Goal: Task Accomplishment & Management: Manage account settings

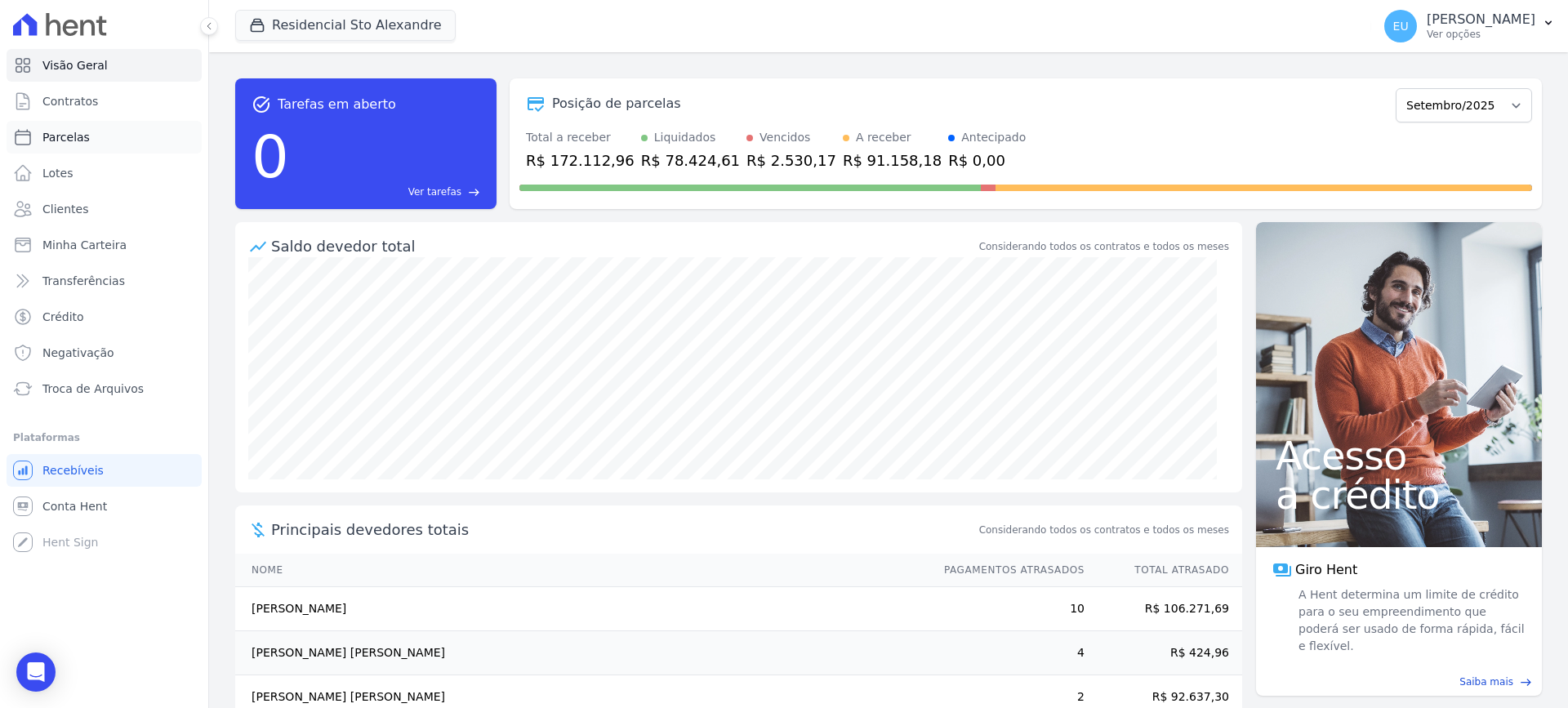
click at [63, 130] on span "Parcelas" at bounding box center [65, 137] width 47 height 17
select select
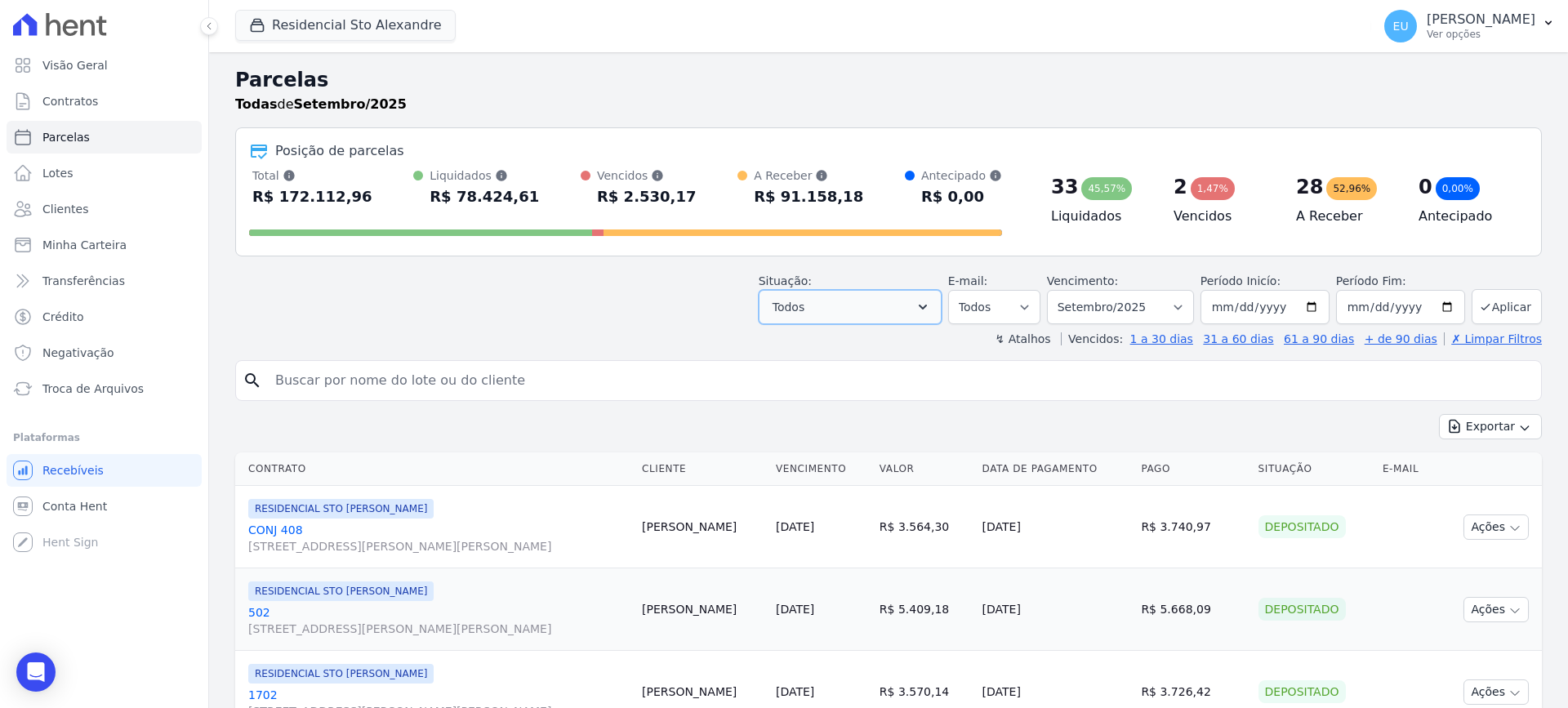
click at [924, 309] on button "Todos" at bounding box center [850, 307] width 183 height 34
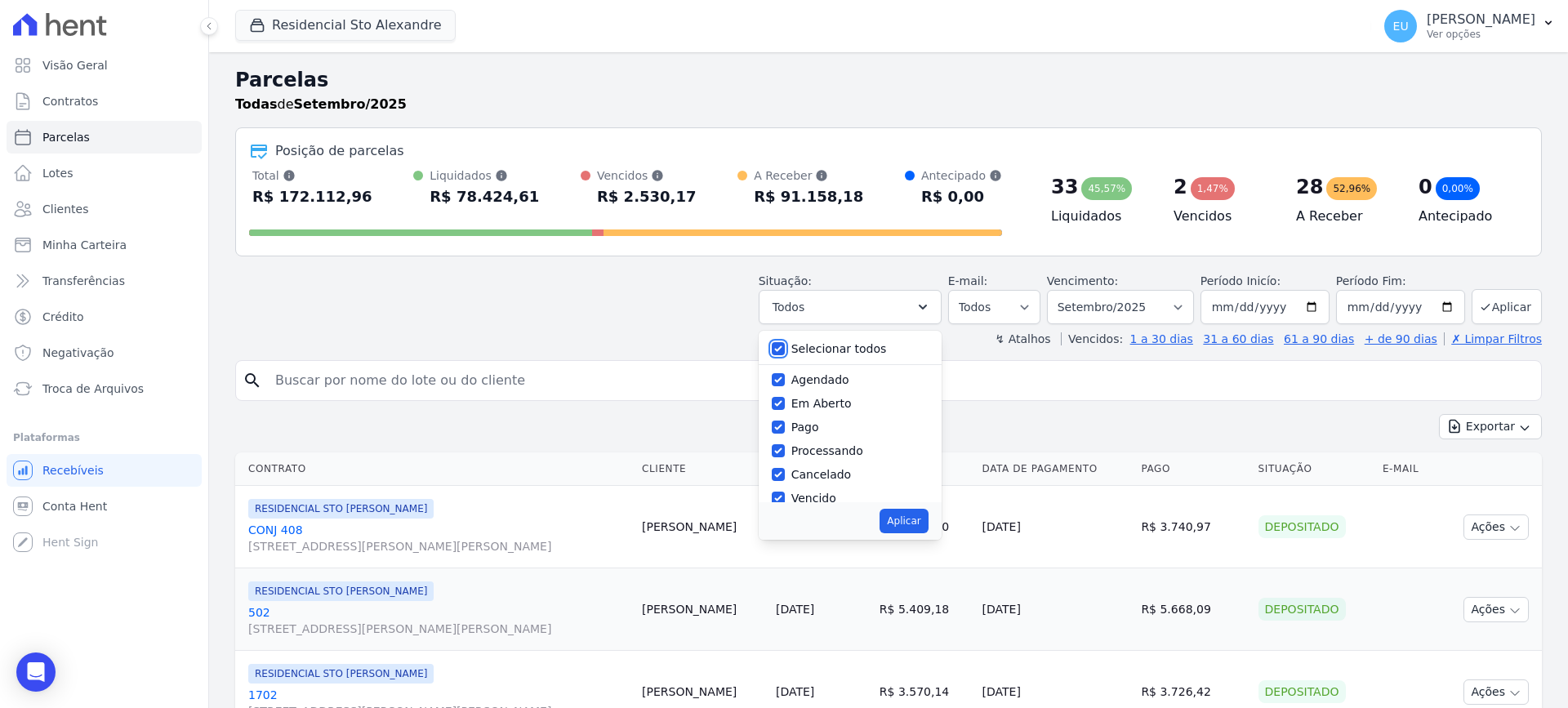
click at [784, 346] on input "Selecionar todos" at bounding box center [778, 349] width 13 height 13
checkbox input "false"
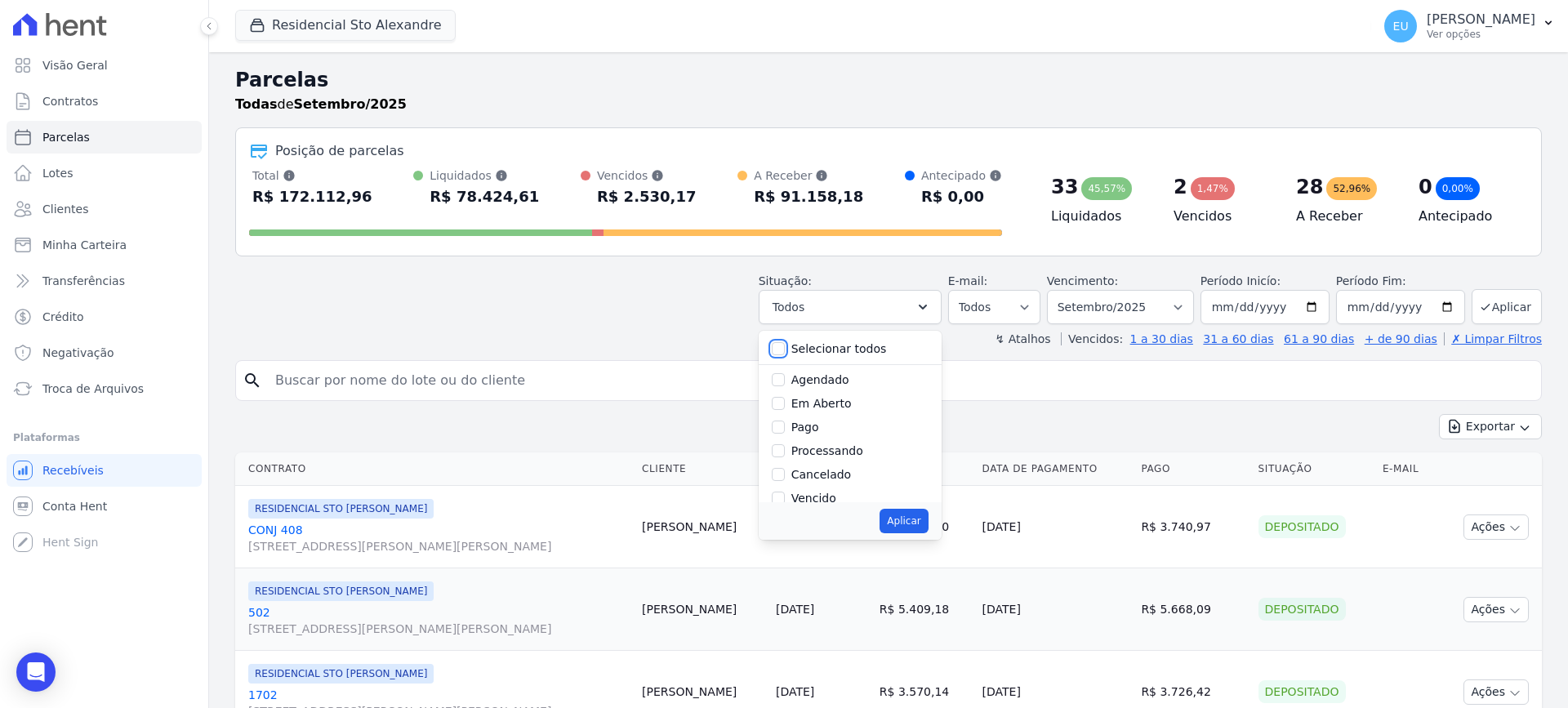
checkbox input "false"
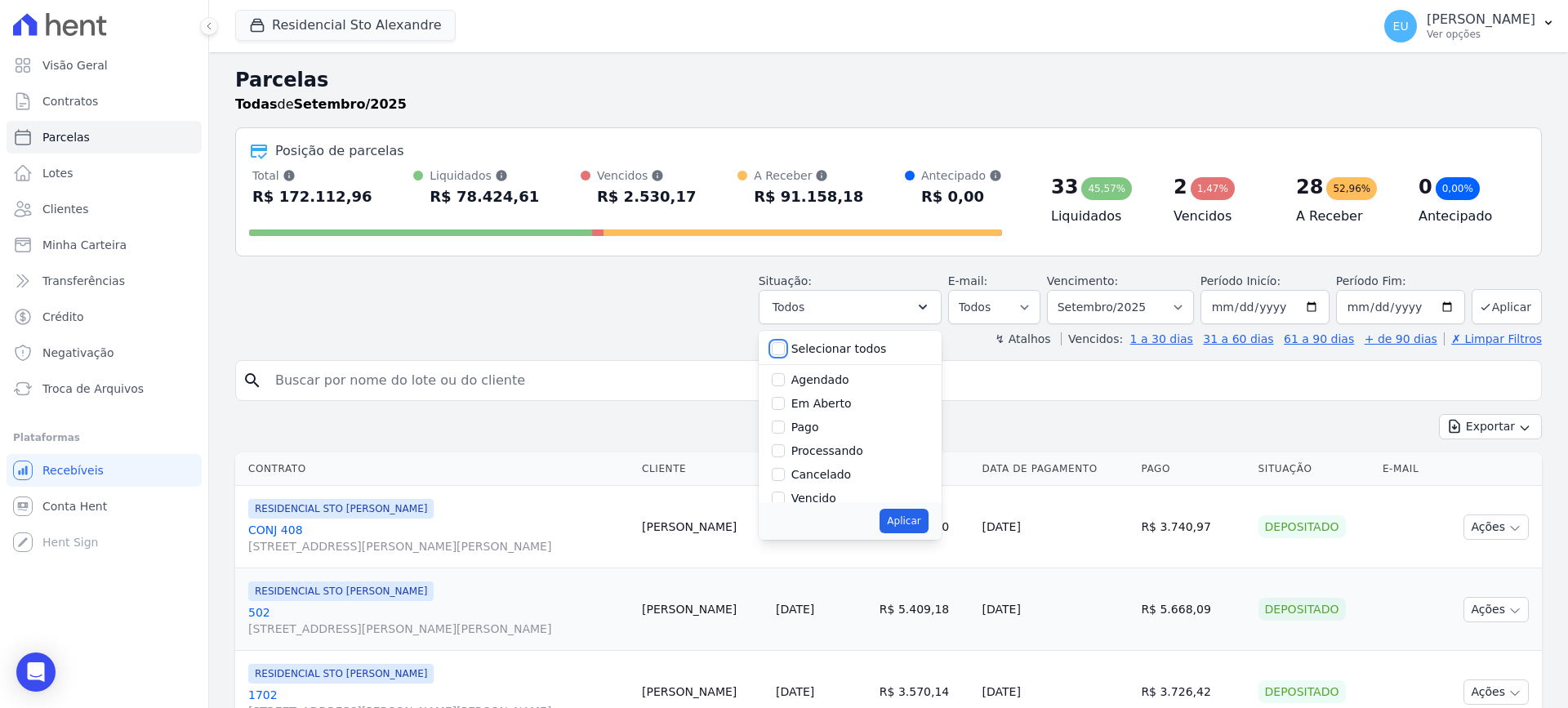
checkbox input "false"
click at [784, 388] on input "Vencido" at bounding box center [778, 389] width 13 height 13
checkbox input "true"
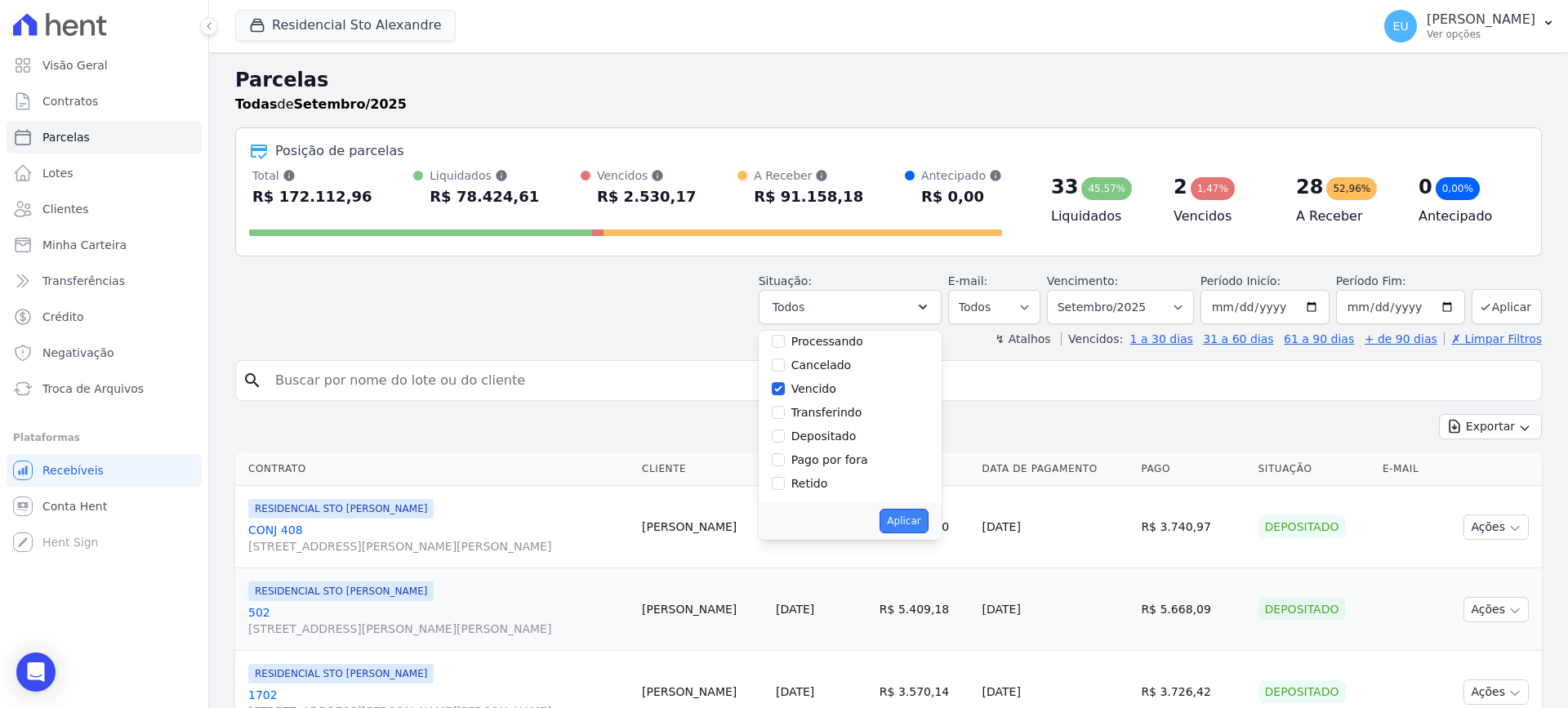
click at [910, 522] on button "Aplicar" at bounding box center [903, 521] width 48 height 25
select select "overdue"
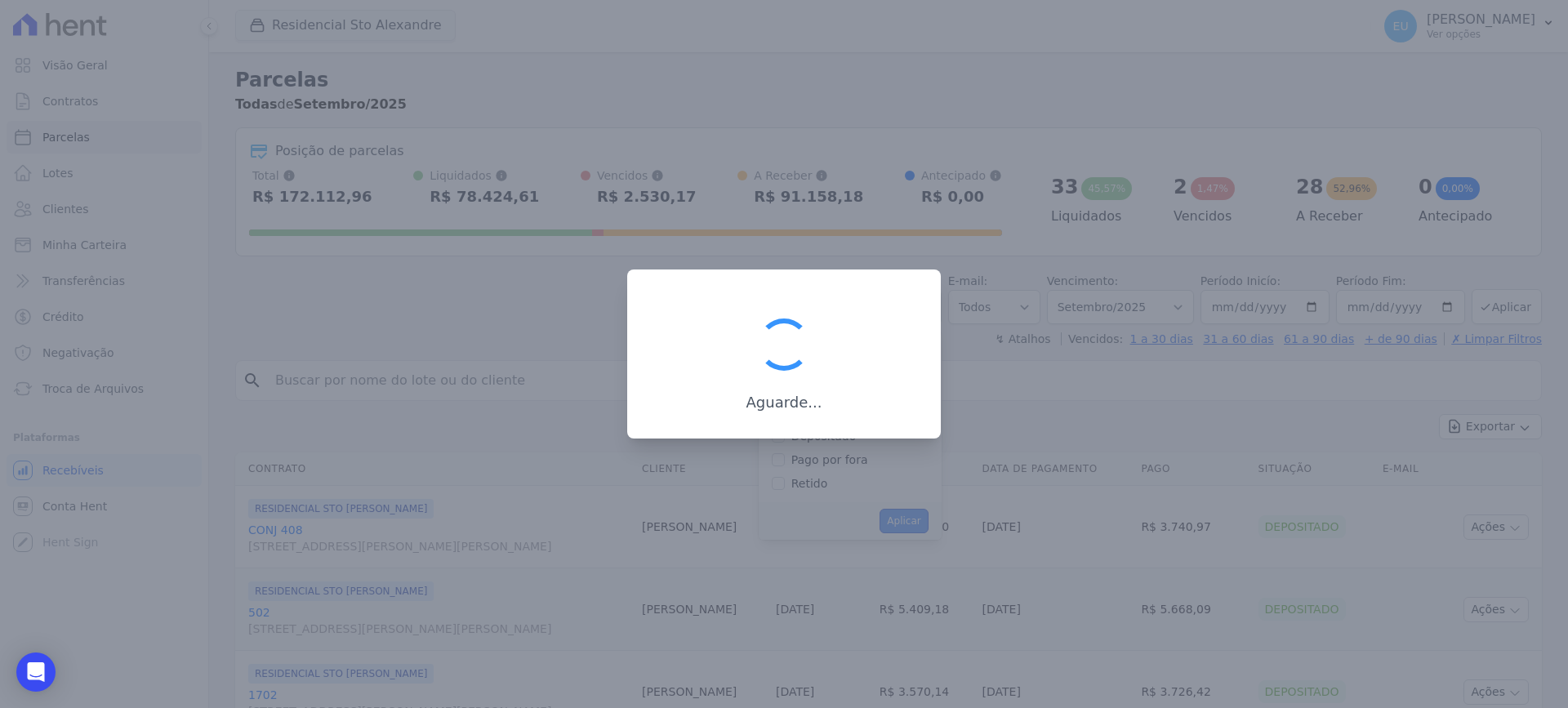
scroll to position [30, 0]
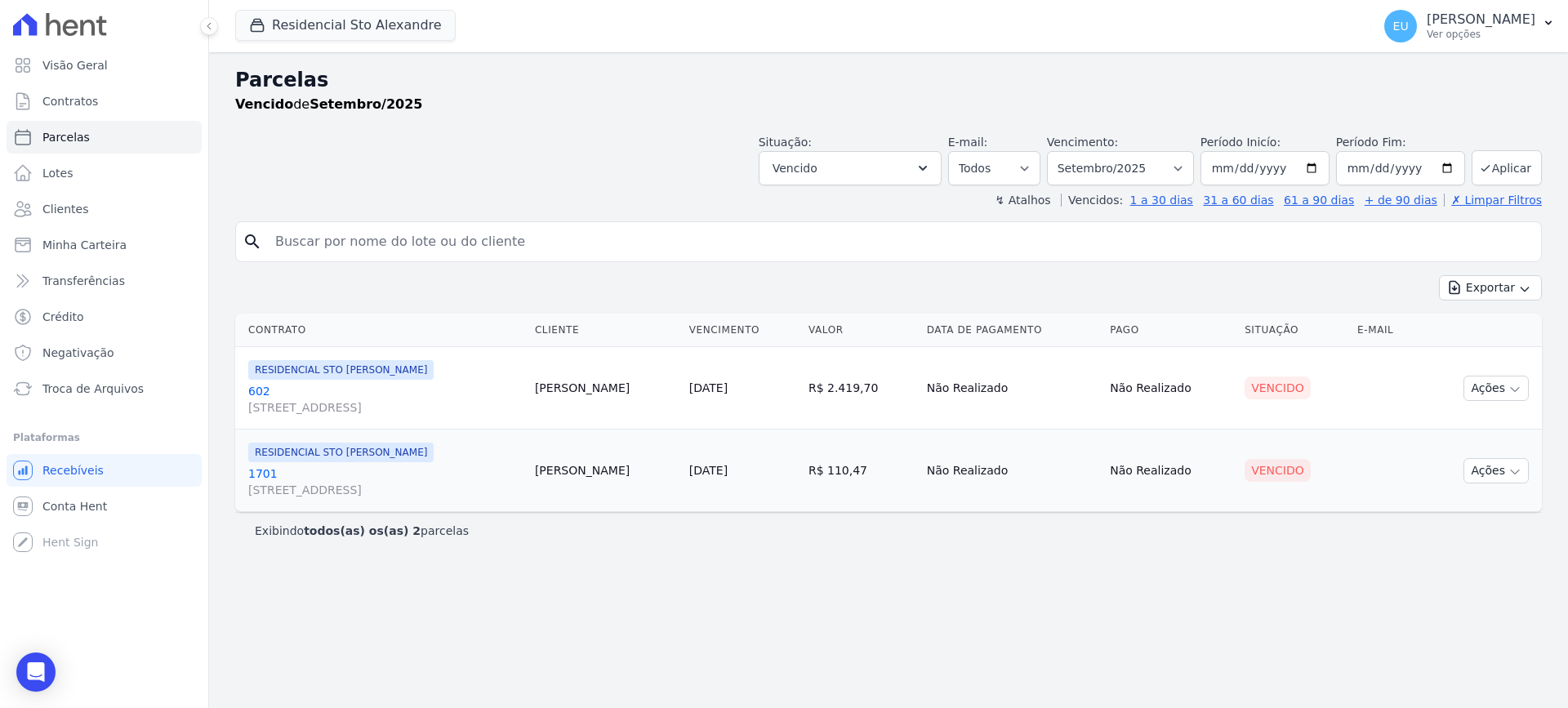
select select
click at [1194, 172] on select "Filtrar por período ──────── Todos os meses Março/2020 Abril/2020 Maio/2020 Jun…" at bounding box center [1120, 168] width 147 height 34
select select "date_range_filter"
click at [1070, 151] on select "Filtrar por período ──────── Todos os meses Março/2020 Abril/2020 Maio/2020 Jun…" at bounding box center [1120, 168] width 147 height 34
click at [1323, 167] on input "[DATE]" at bounding box center [1265, 168] width 129 height 34
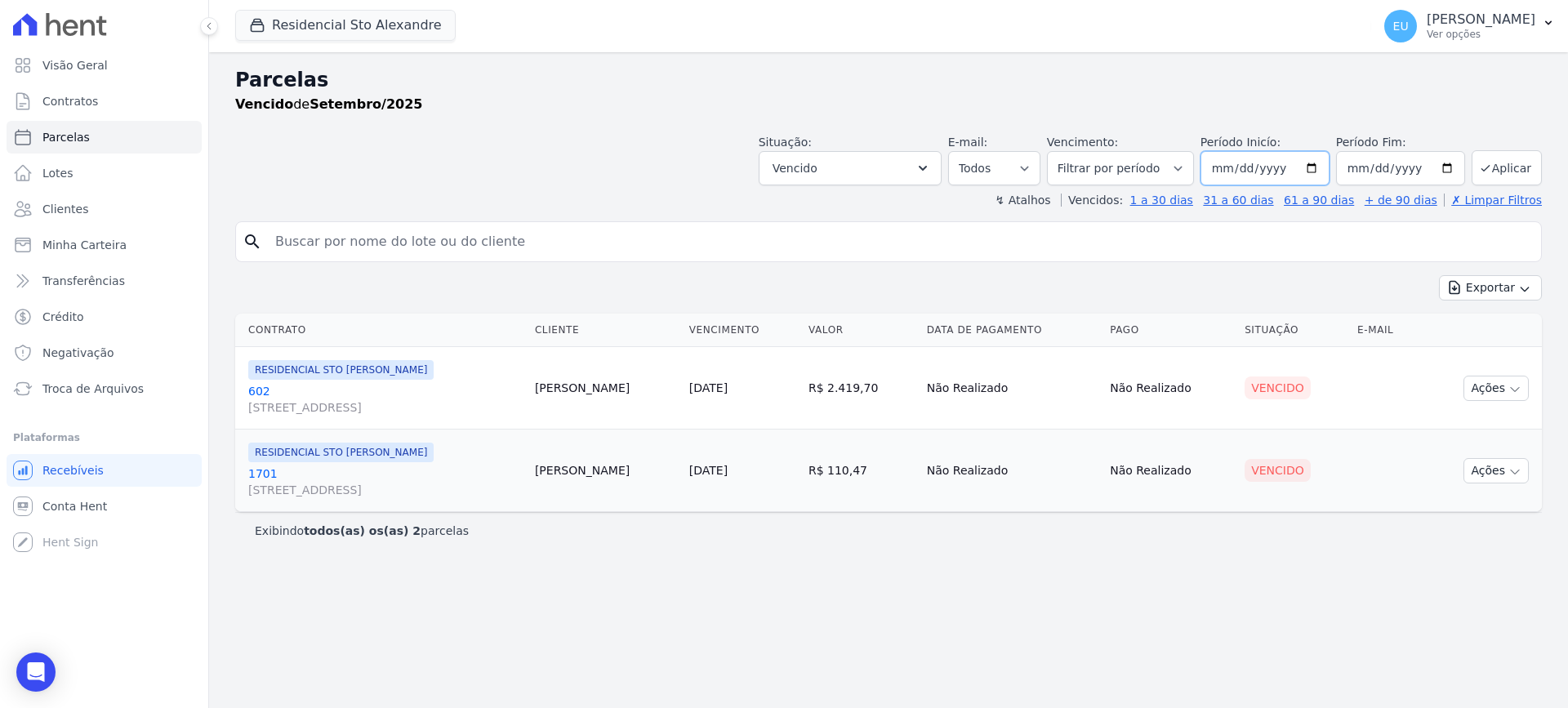
click at [1256, 170] on input "[DATE]" at bounding box center [1265, 168] width 129 height 34
type input "[DATE]"
click at [1489, 165] on icon "submit" at bounding box center [1485, 169] width 13 height 13
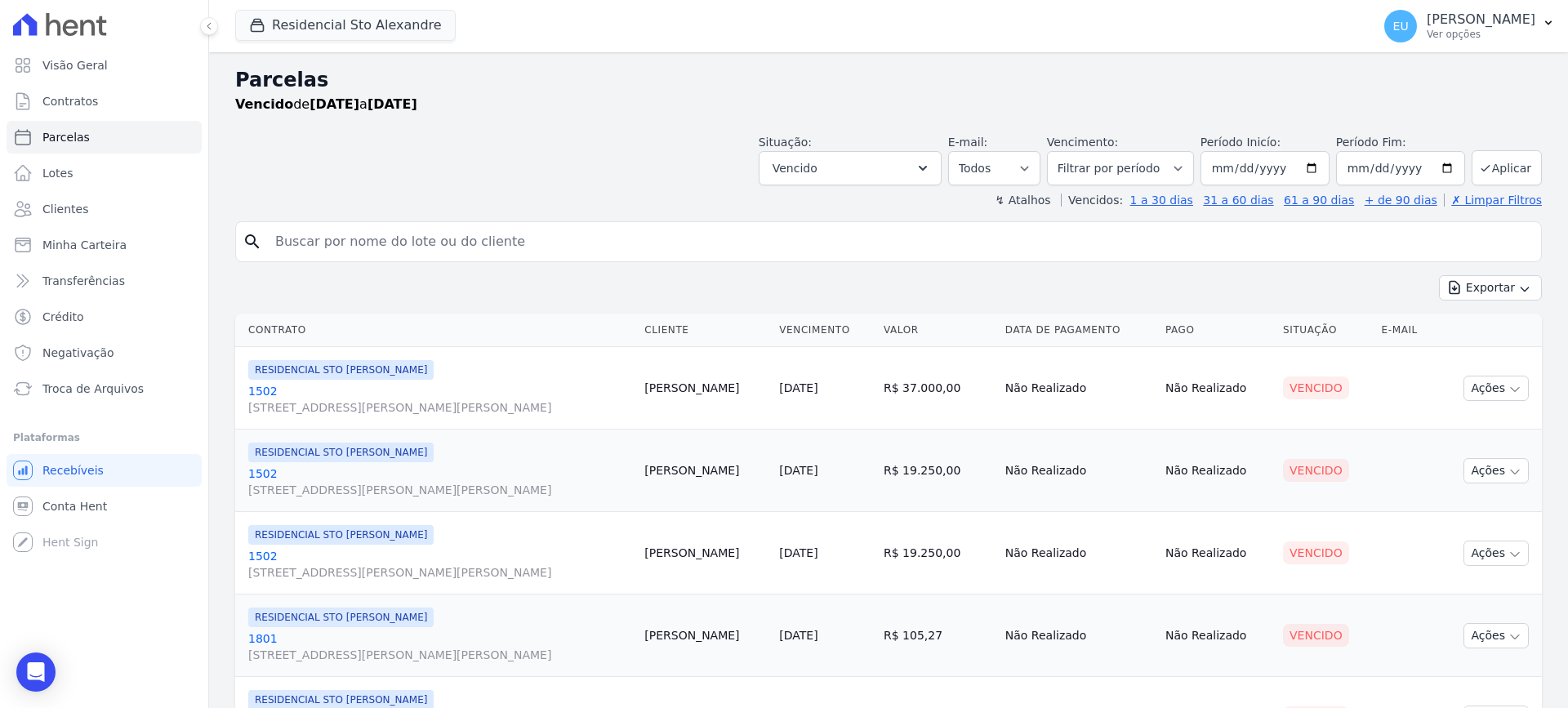
select select
click at [1306, 166] on input "[DATE]" at bounding box center [1265, 168] width 129 height 34
click at [1244, 170] on input "[DATE]" at bounding box center [1265, 168] width 129 height 34
click at [1243, 166] on input "[DATE]" at bounding box center [1265, 168] width 129 height 34
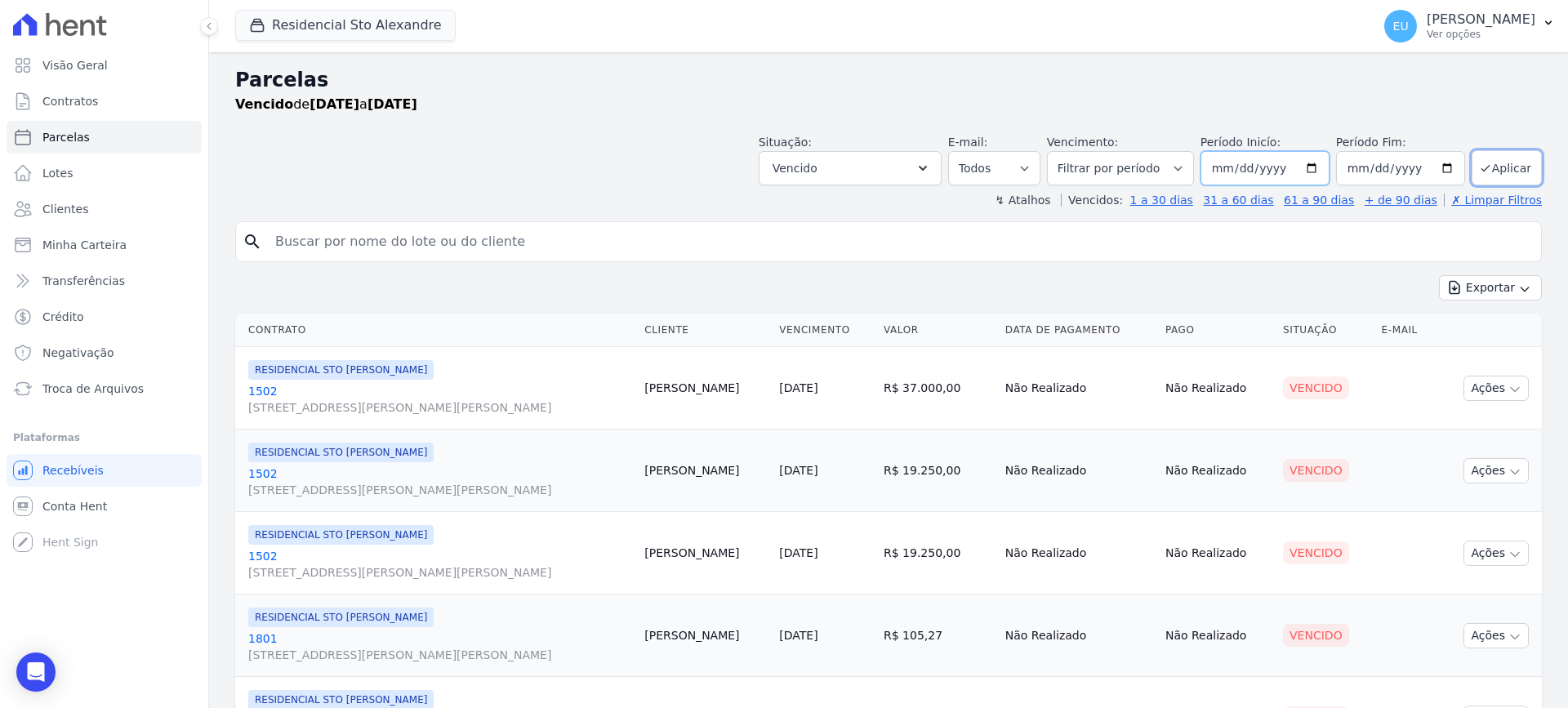
type input "[DATE]"
click at [1490, 165] on button "Aplicar" at bounding box center [1506, 168] width 70 height 35
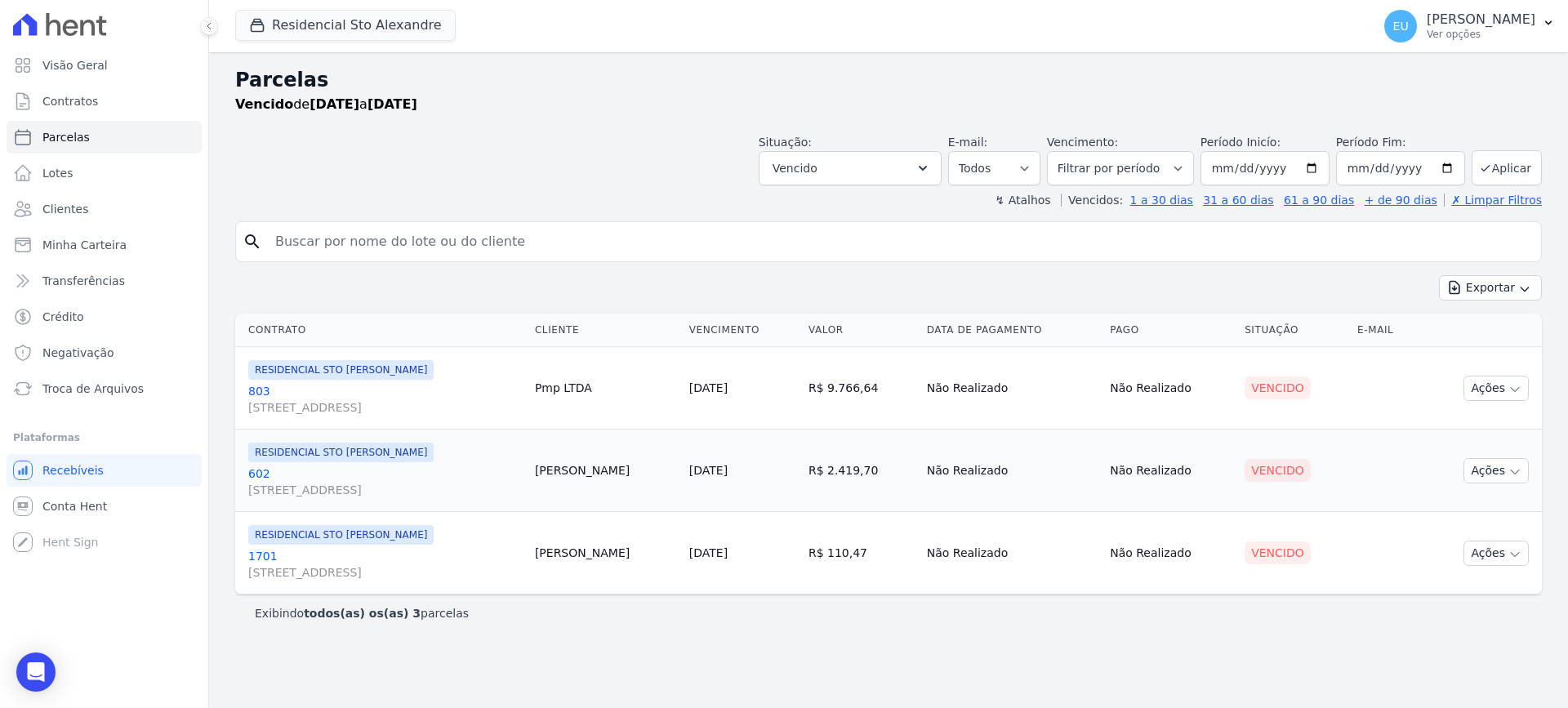
select select
click at [1513, 388] on icon "button" at bounding box center [1514, 390] width 13 height 13
click at [1466, 486] on link "Enviar whatsapp" at bounding box center [1489, 486] width 157 height 31
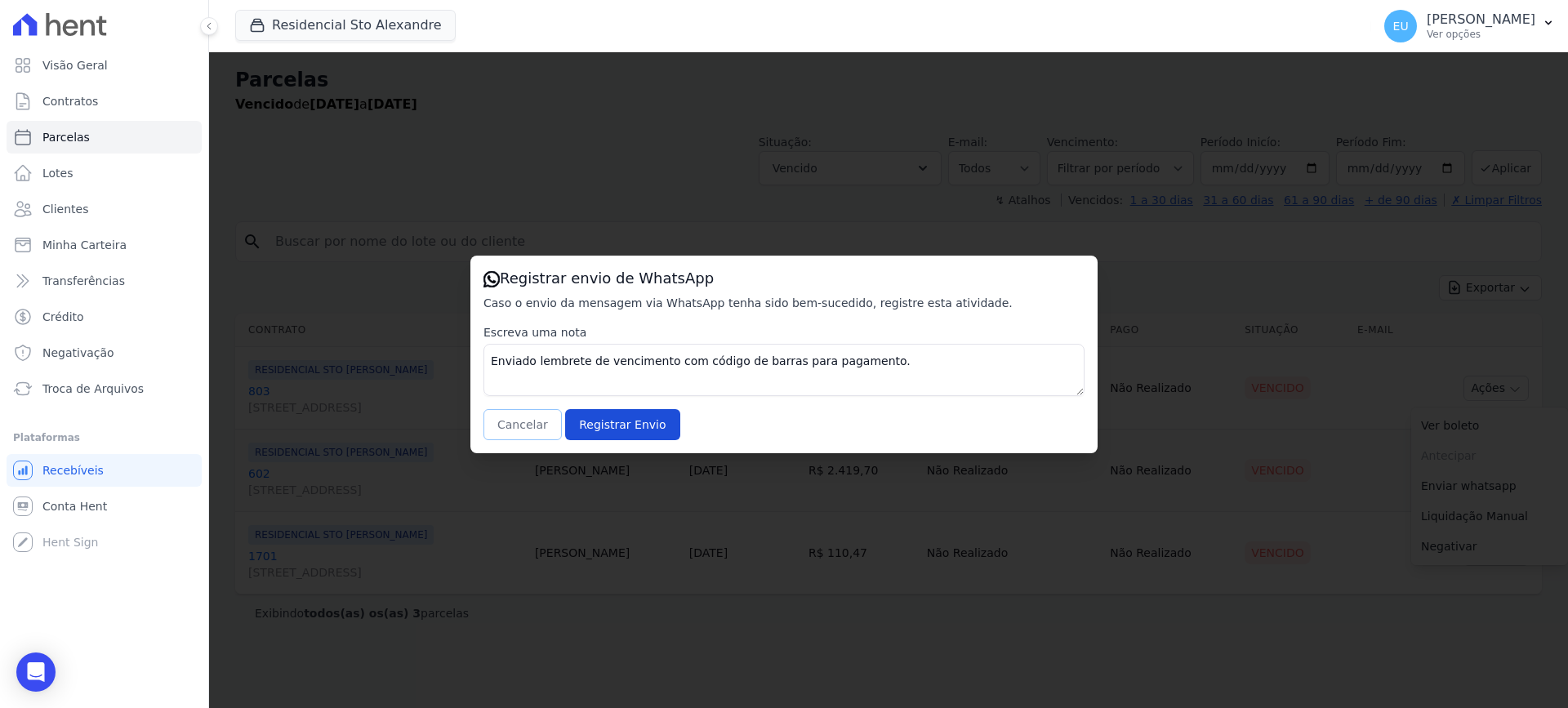
click at [527, 423] on button "Cancelar" at bounding box center [522, 425] width 79 height 31
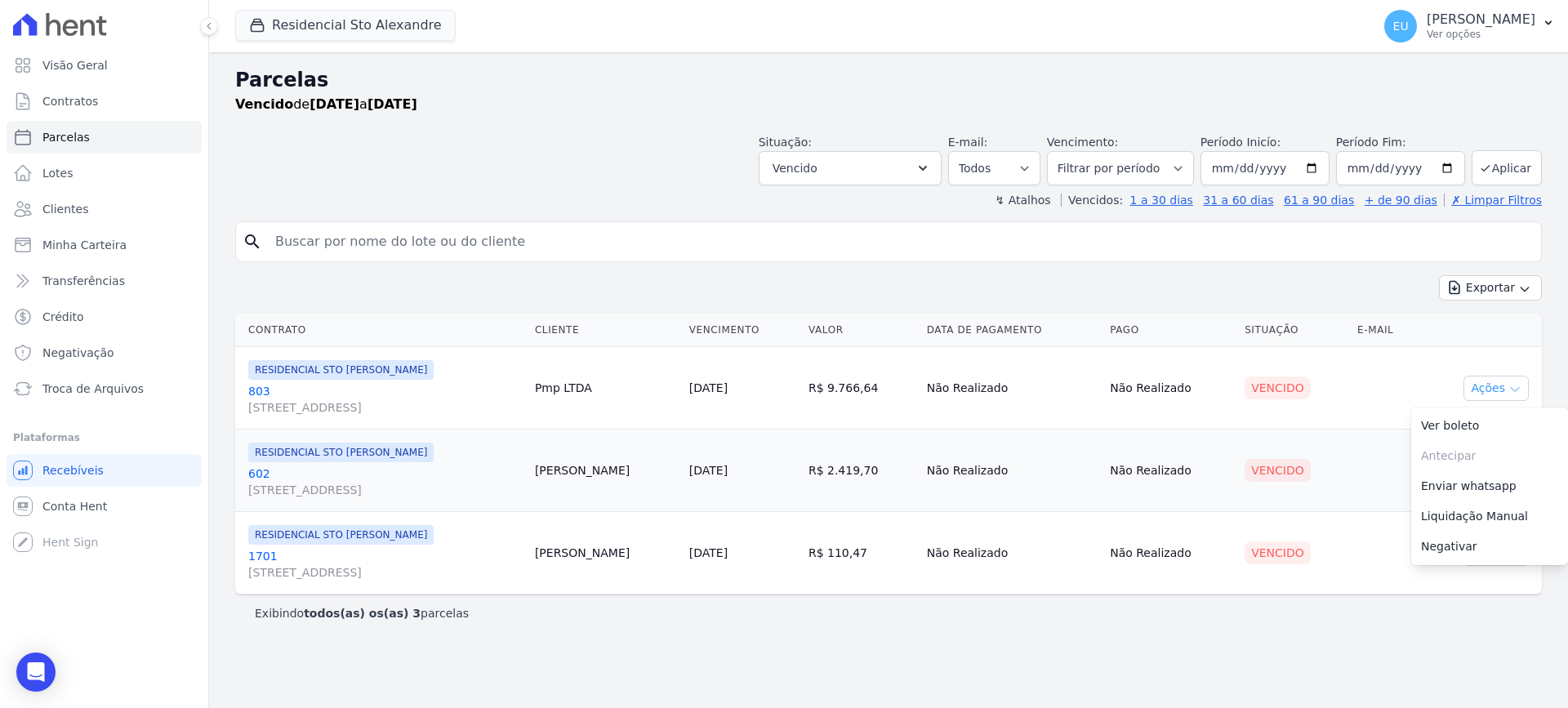
click at [1515, 385] on icon "button" at bounding box center [1514, 390] width 13 height 13
click at [1515, 388] on icon "button" at bounding box center [1514, 390] width 13 height 13
click at [1456, 487] on link "Enviar whatsapp" at bounding box center [1489, 486] width 157 height 31
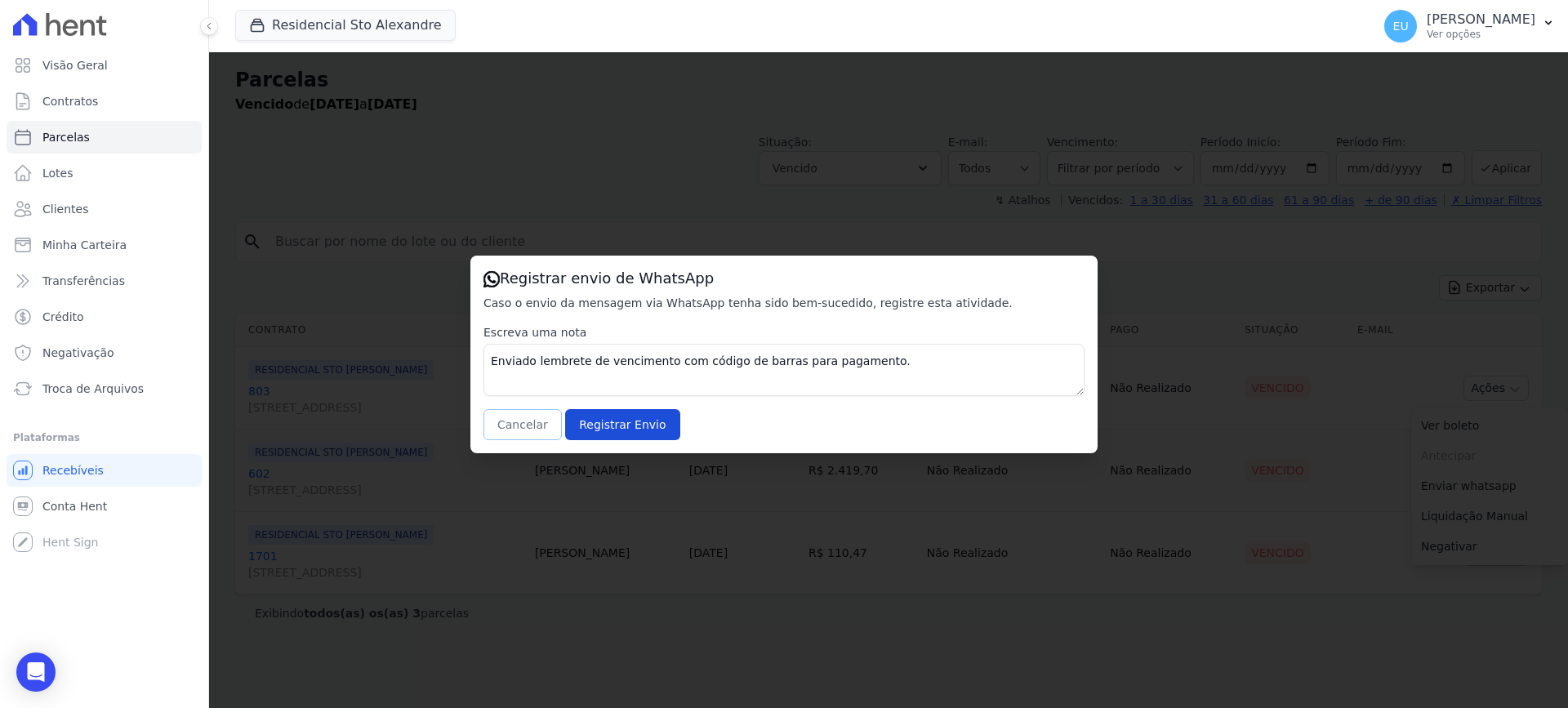
click at [534, 428] on button "Cancelar" at bounding box center [522, 425] width 79 height 31
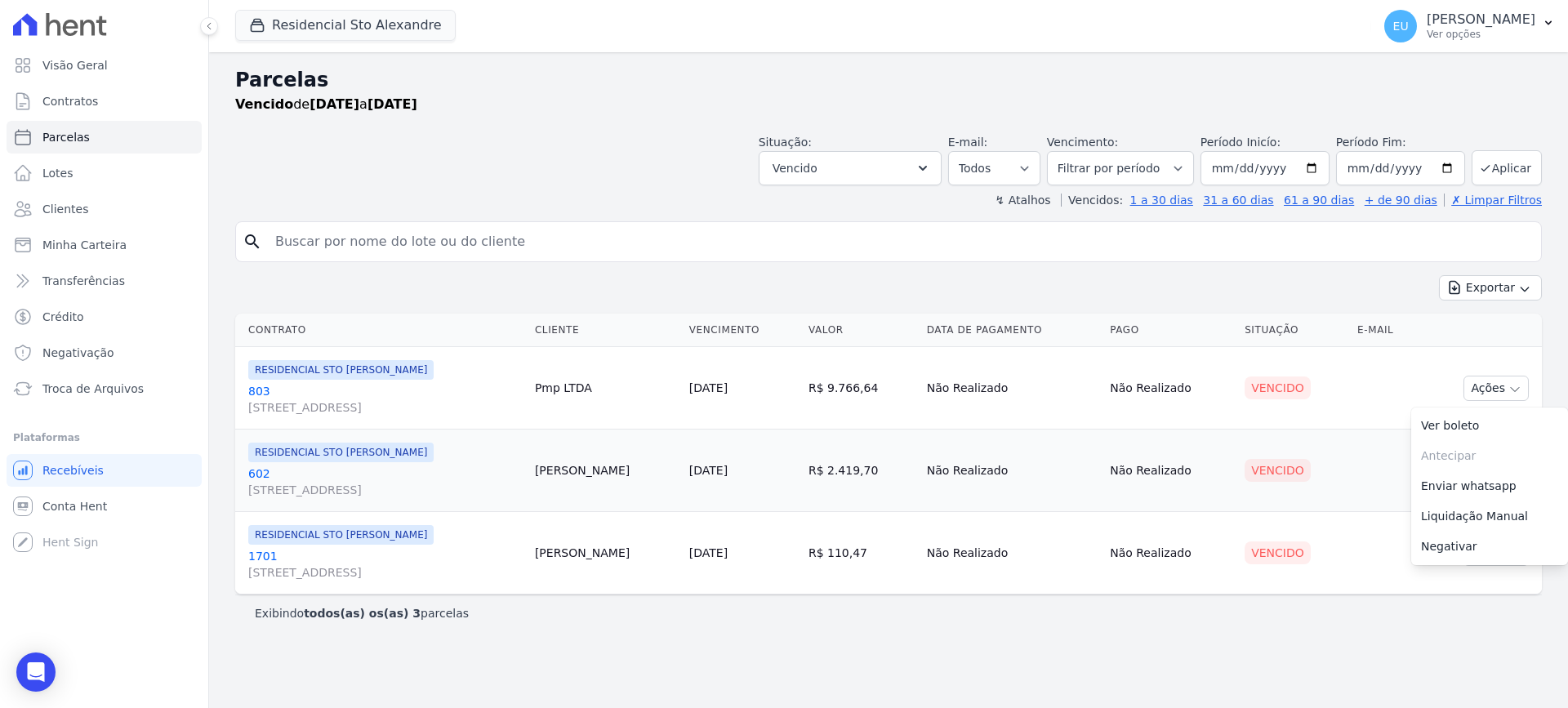
click at [1442, 605] on div "Exibindo todos(as) os(as) 3 parcelas" at bounding box center [888, 613] width 1306 height 36
click at [1513, 469] on icon "button" at bounding box center [1514, 472] width 13 height 13
click at [1453, 564] on link "Enviar whatsapp" at bounding box center [1489, 569] width 157 height 31
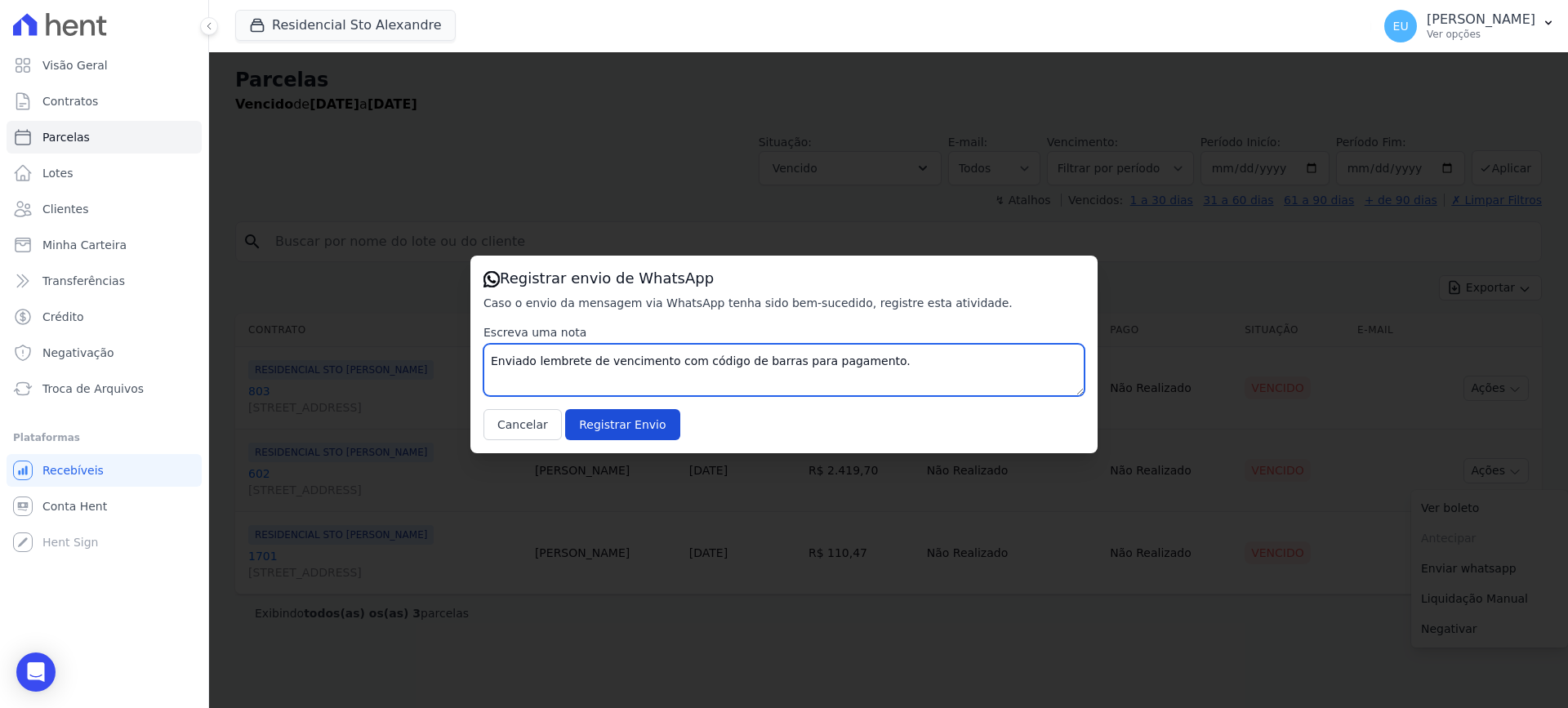
click at [546, 366] on textarea "Enviado lembrete de vencimento com código de barras para pagamento." at bounding box center [784, 370] width 601 height 52
drag, startPoint x: 886, startPoint y: 366, endPoint x: 891, endPoint y: 385, distance: 19.6
click at [891, 385] on textarea "Enviado lembrete de vencimento com código de barras para pagamento." at bounding box center [784, 370] width 601 height 52
type textarea "Enviado lembrete de vencimento com código de barras para pagamento, em 11 Set 2…"
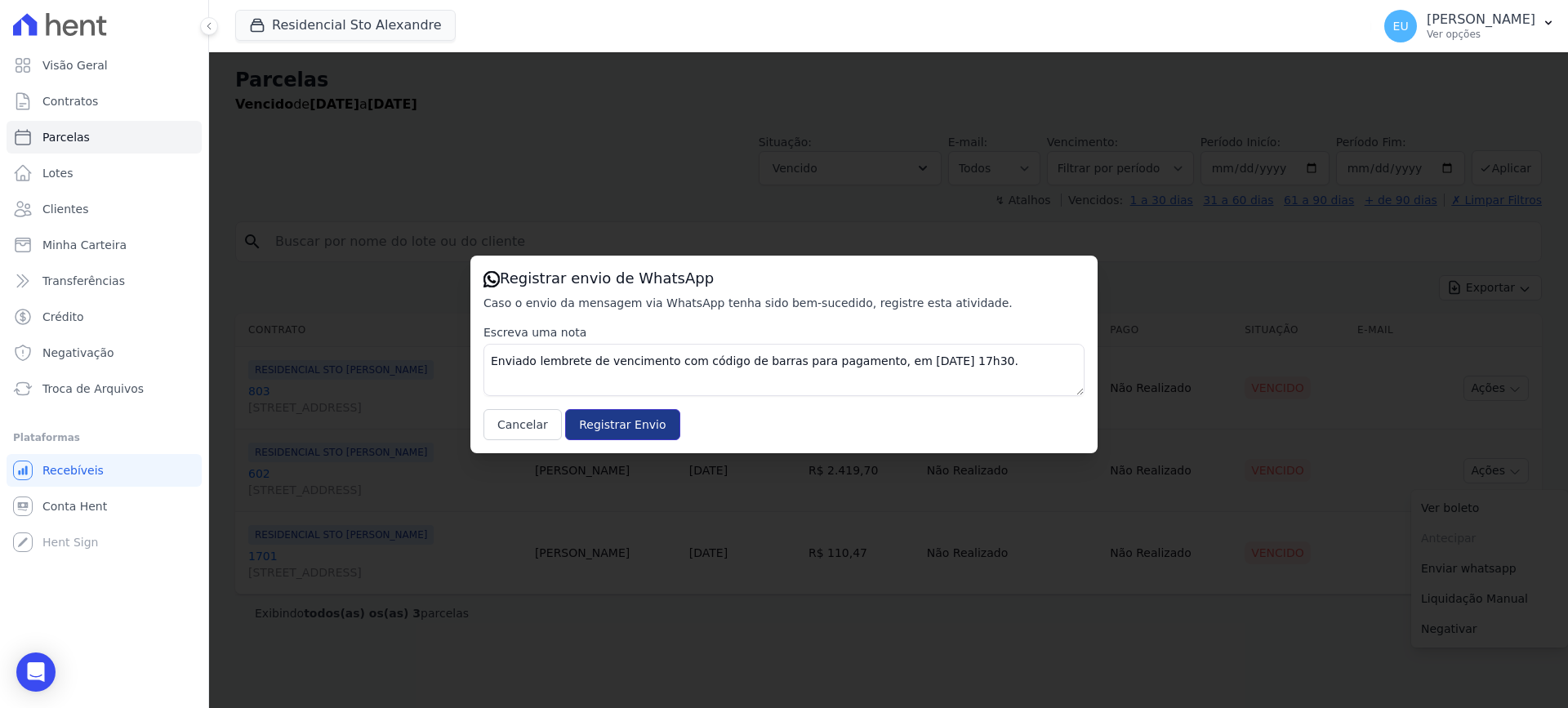
click at [608, 422] on input "Registrar Envio" at bounding box center [622, 425] width 114 height 31
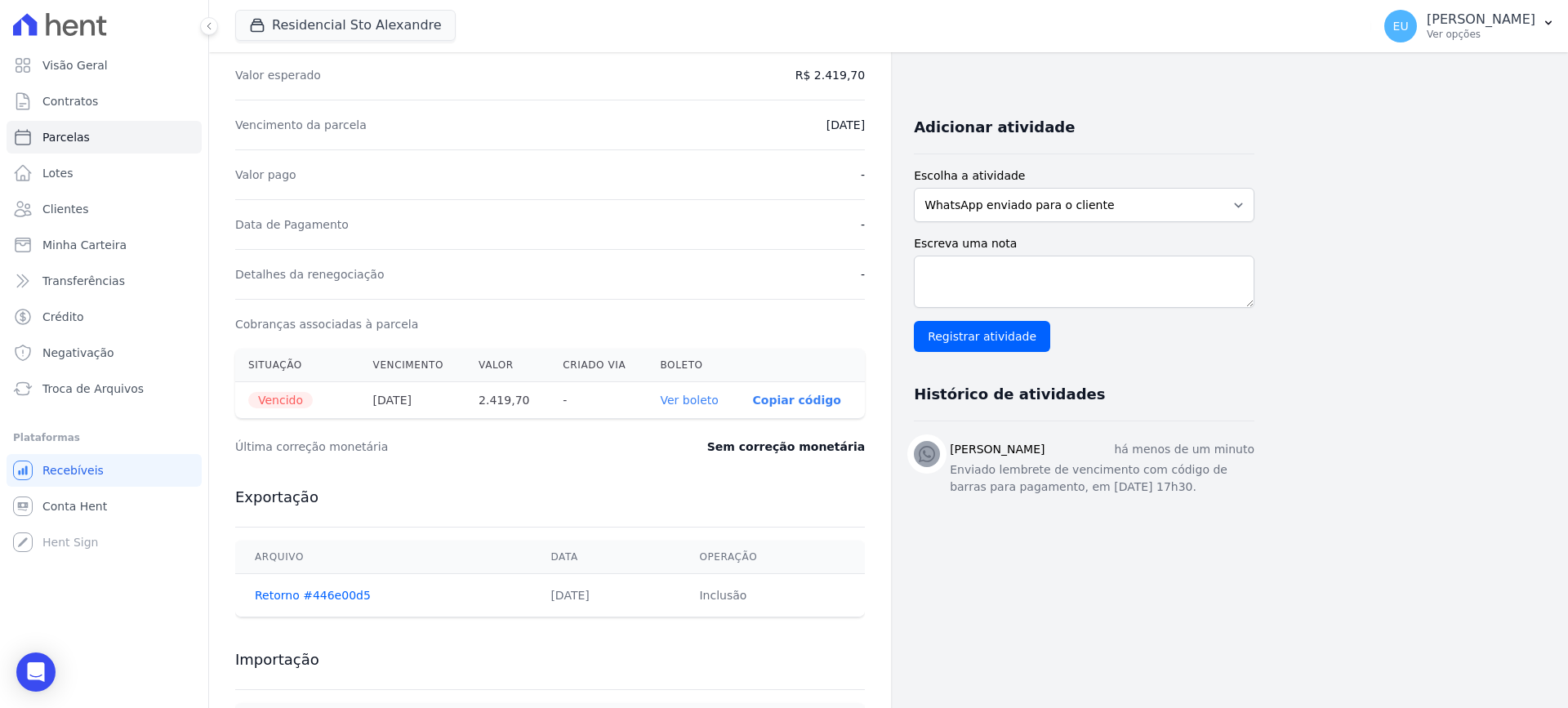
scroll to position [327, 0]
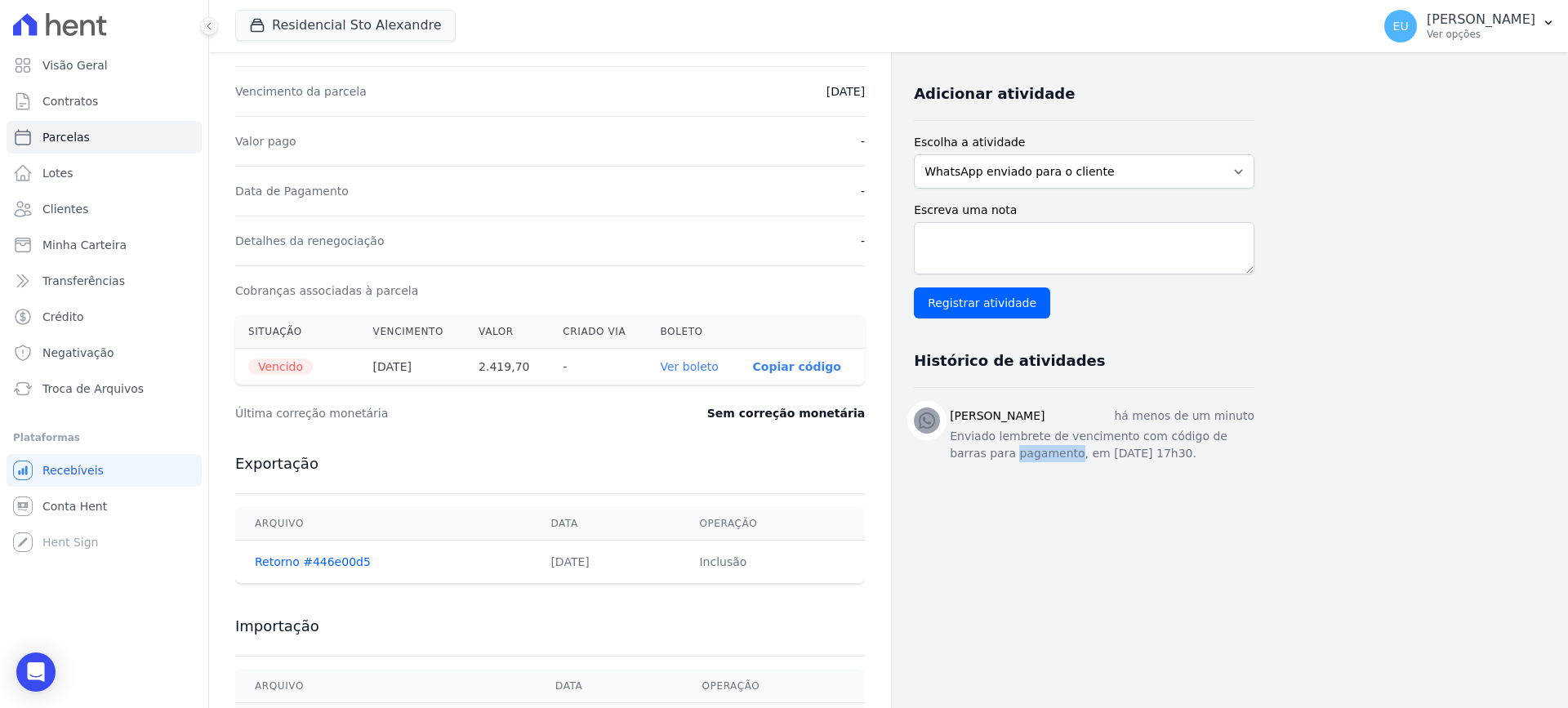
click at [1142, 505] on div "Dados do cliente Nome FLAVIO RODRIGUES DA FONSECA CPF 289.461.638-44 Nome da pr…" at bounding box center [1084, 285] width 341 height 963
click at [87, 128] on link "Parcelas" at bounding box center [104, 137] width 195 height 33
select select
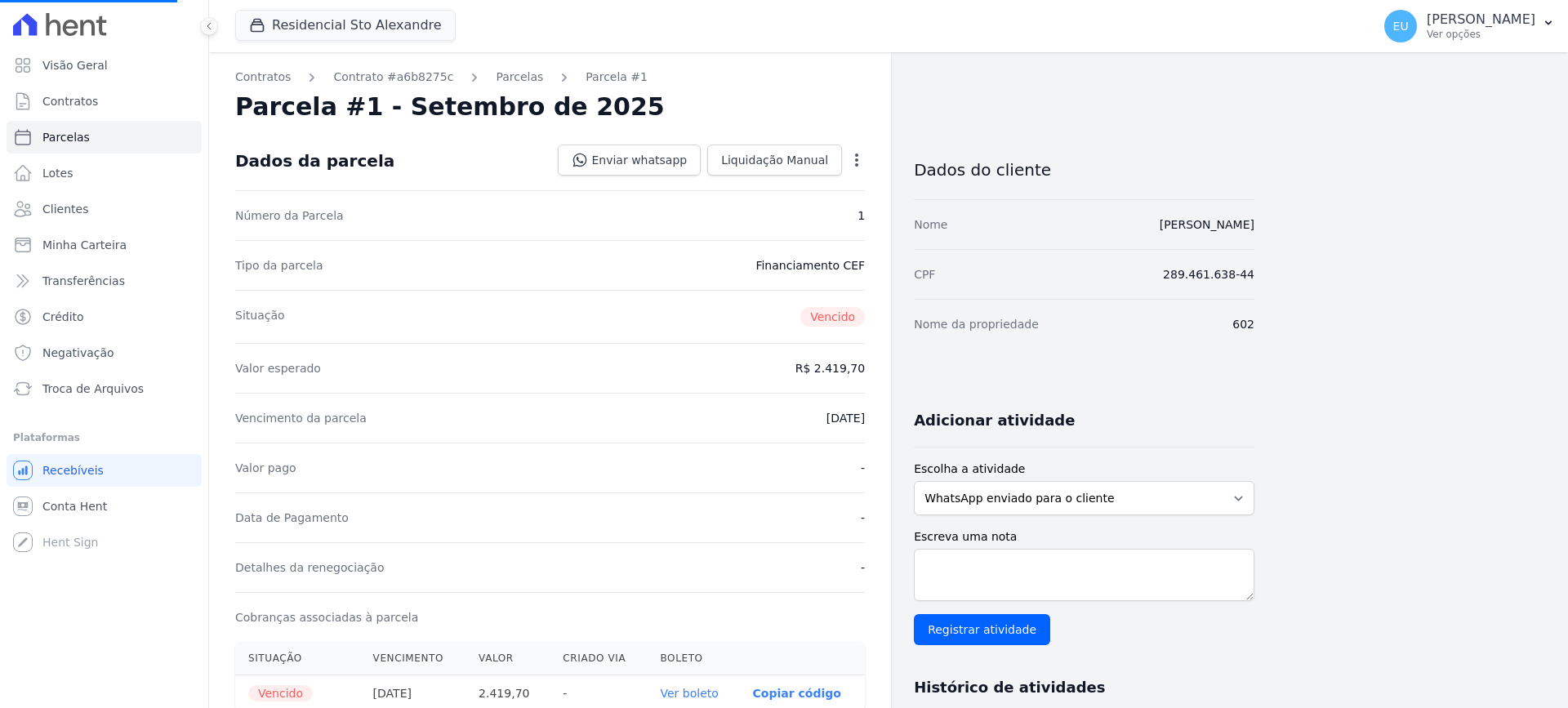
select select
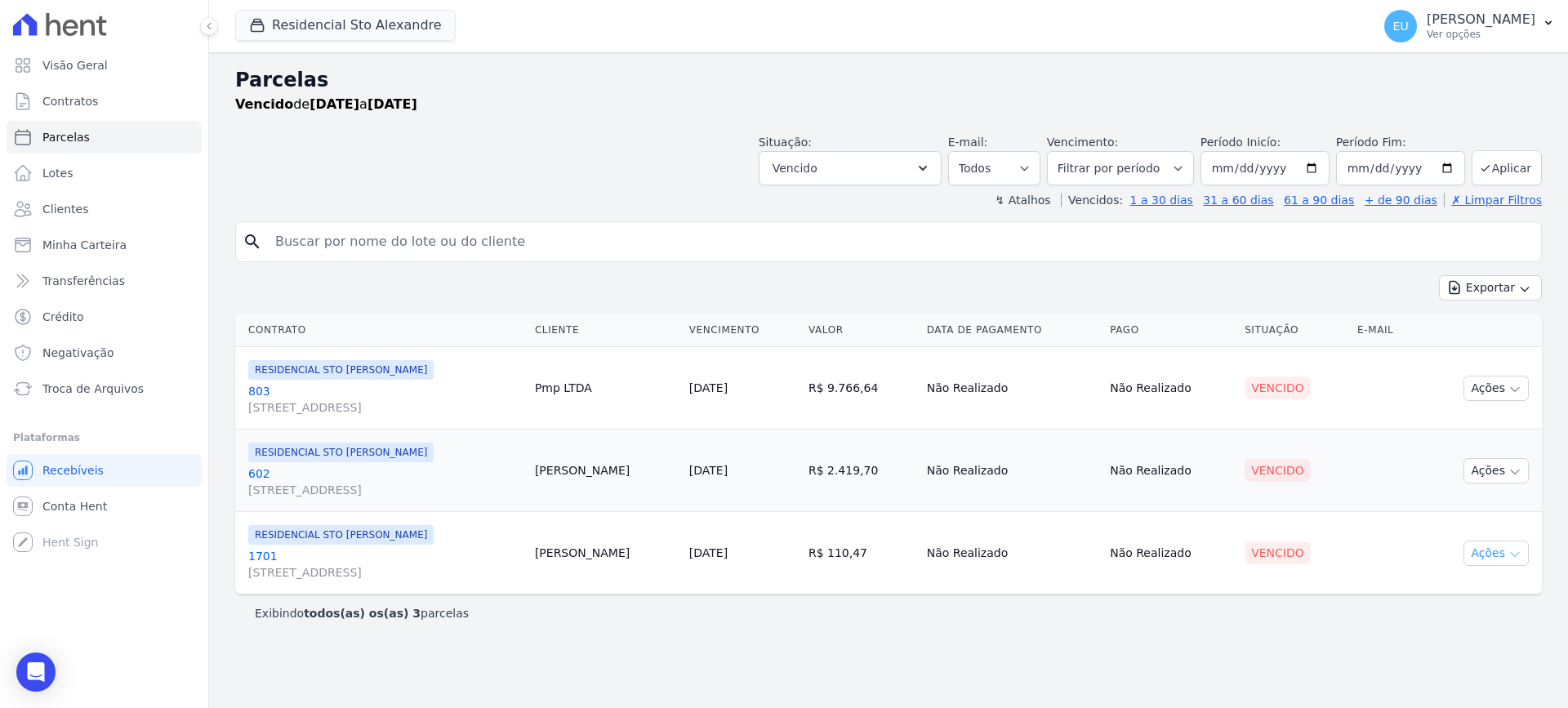
click at [1515, 551] on icon "button" at bounding box center [1514, 555] width 13 height 13
click at [1436, 653] on link "Enviar whatsapp" at bounding box center [1489, 652] width 157 height 31
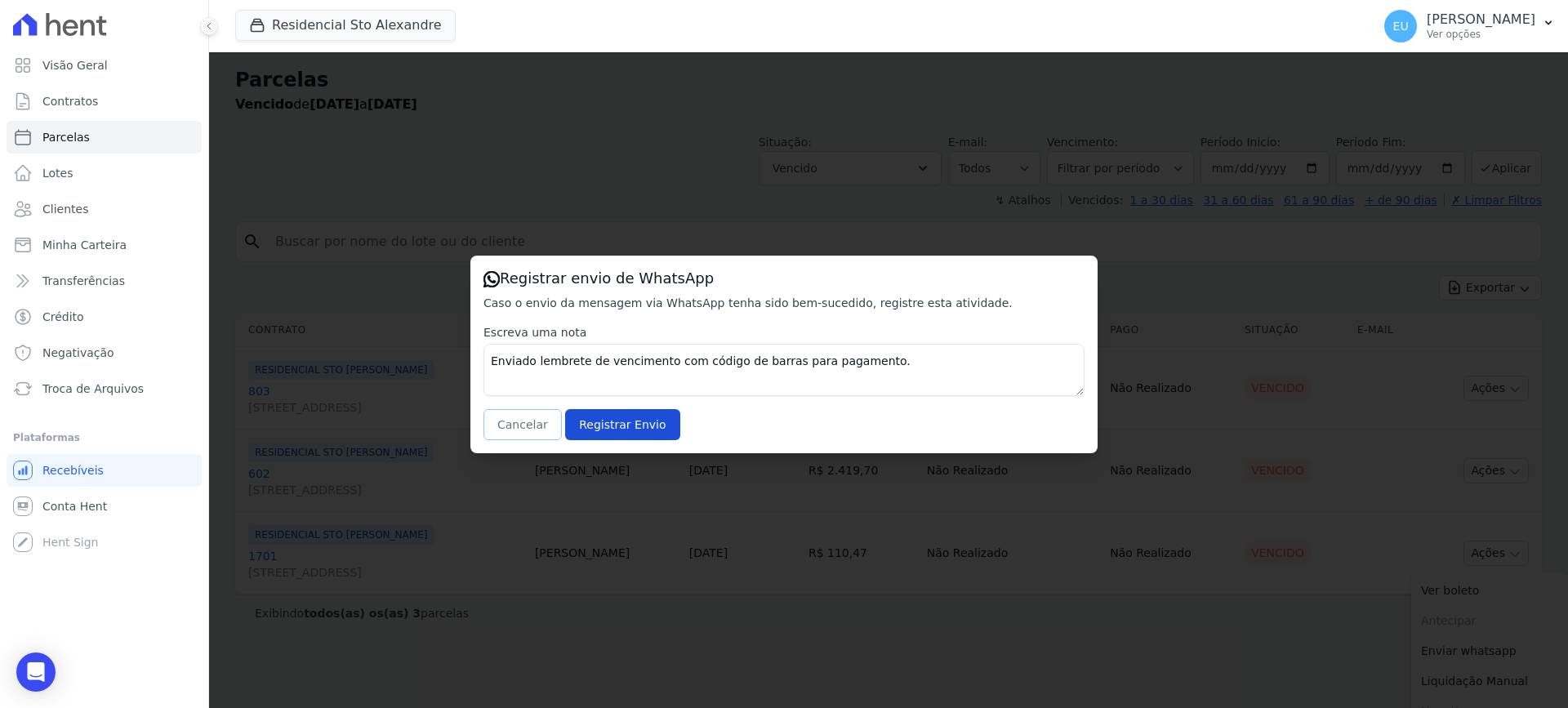
click at [529, 426] on button "Cancelar" at bounding box center [522, 425] width 79 height 31
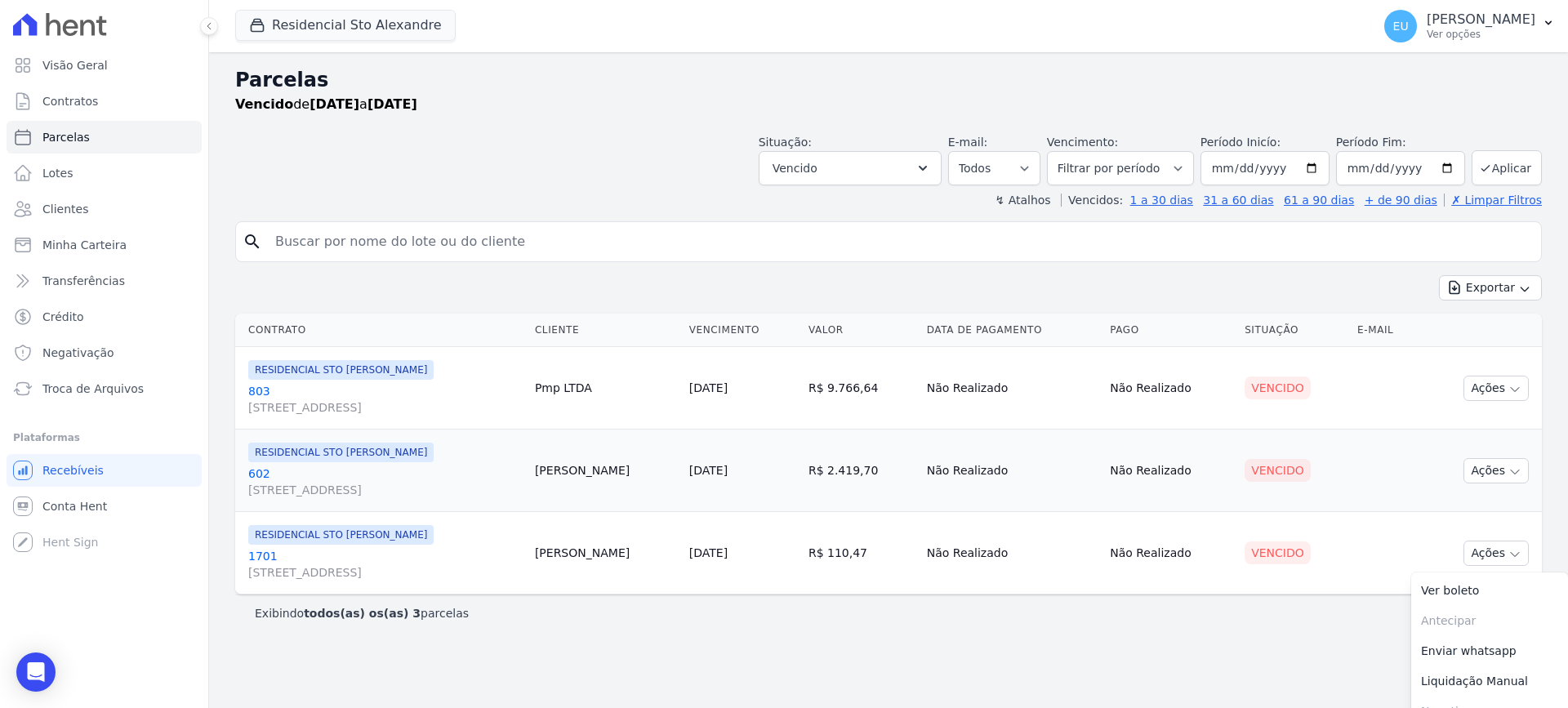
click at [612, 620] on div "Exibindo todos(as) os(as) 3 parcelas" at bounding box center [888, 614] width 1267 height 17
click at [97, 210] on link "Clientes" at bounding box center [104, 209] width 195 height 33
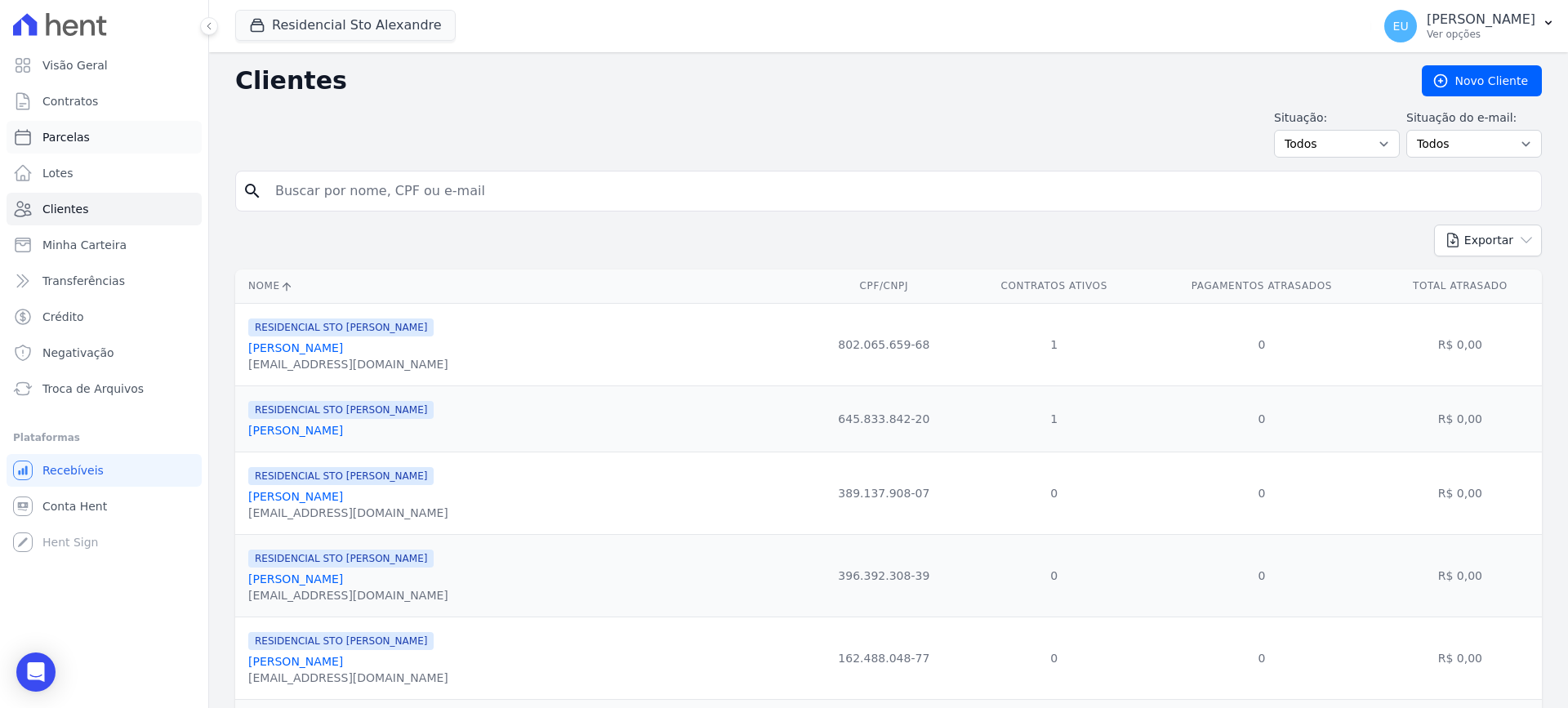
click at [88, 135] on link "Parcelas" at bounding box center [104, 137] width 195 height 33
select select
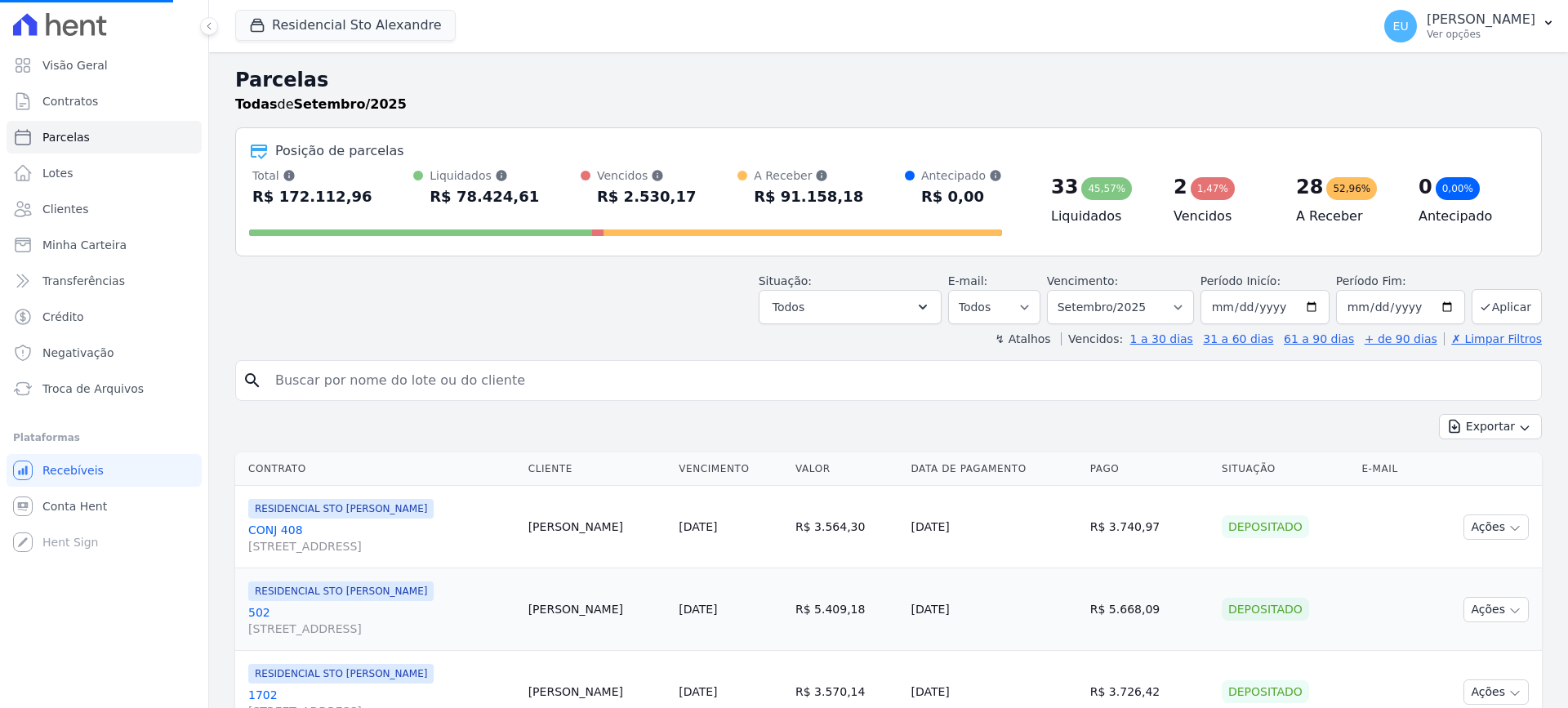
select select
click at [1242, 306] on input "2025-09-01" at bounding box center [1265, 307] width 129 height 34
type input "2025-01-01"
click at [1499, 308] on button "Aplicar" at bounding box center [1506, 307] width 70 height 35
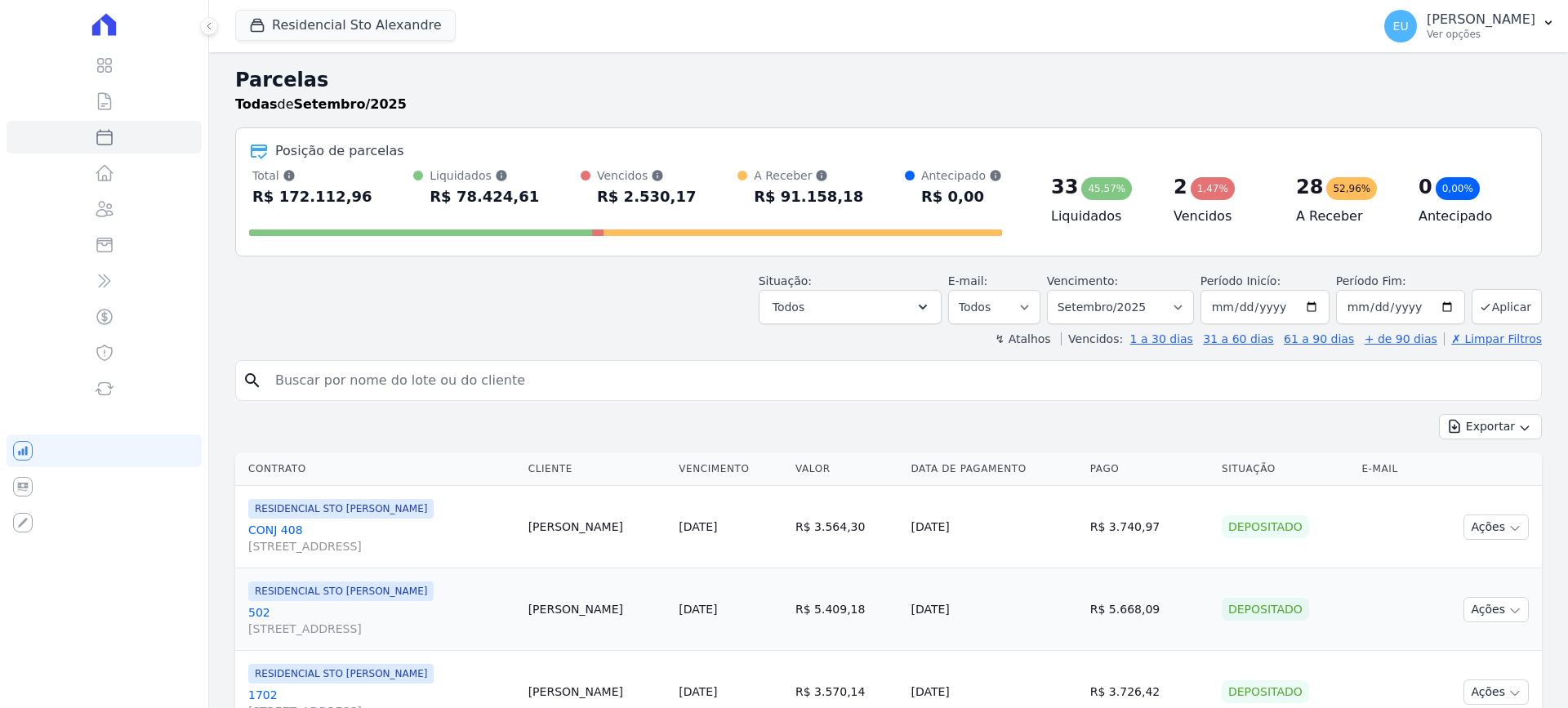
select select
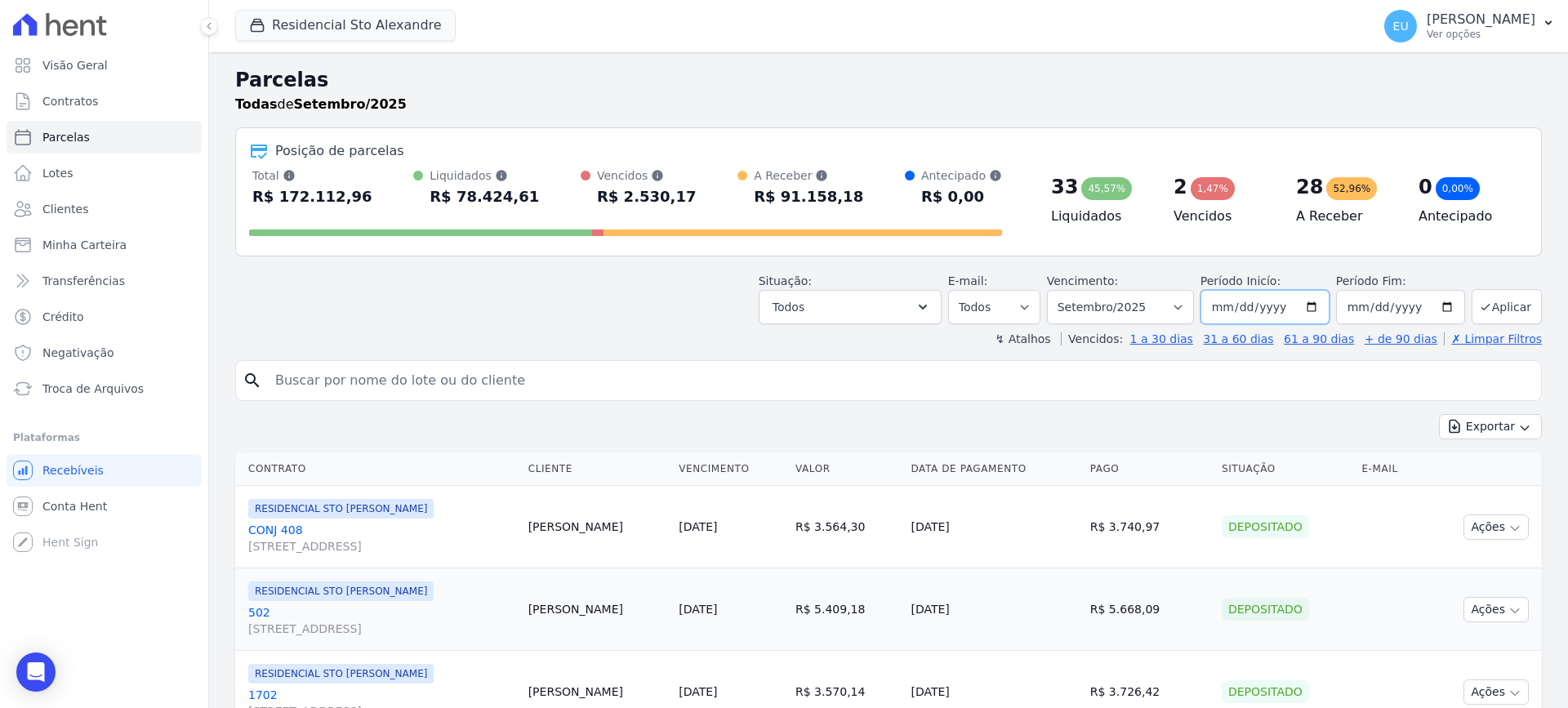
click at [1239, 304] on input "[DATE]" at bounding box center [1265, 307] width 129 height 34
type input "2025-01-01"
type input "[DATE]"
click at [674, 311] on div "Situação: Agendado Em Aberto Pago Processando Cancelado Vencido Transferindo De…" at bounding box center [888, 295] width 1306 height 58
click at [1181, 304] on select "Filtrar por período ──────── Todos os meses Março/2020 Abril/2020 Maio/2020 Jun…" at bounding box center [1120, 307] width 147 height 34
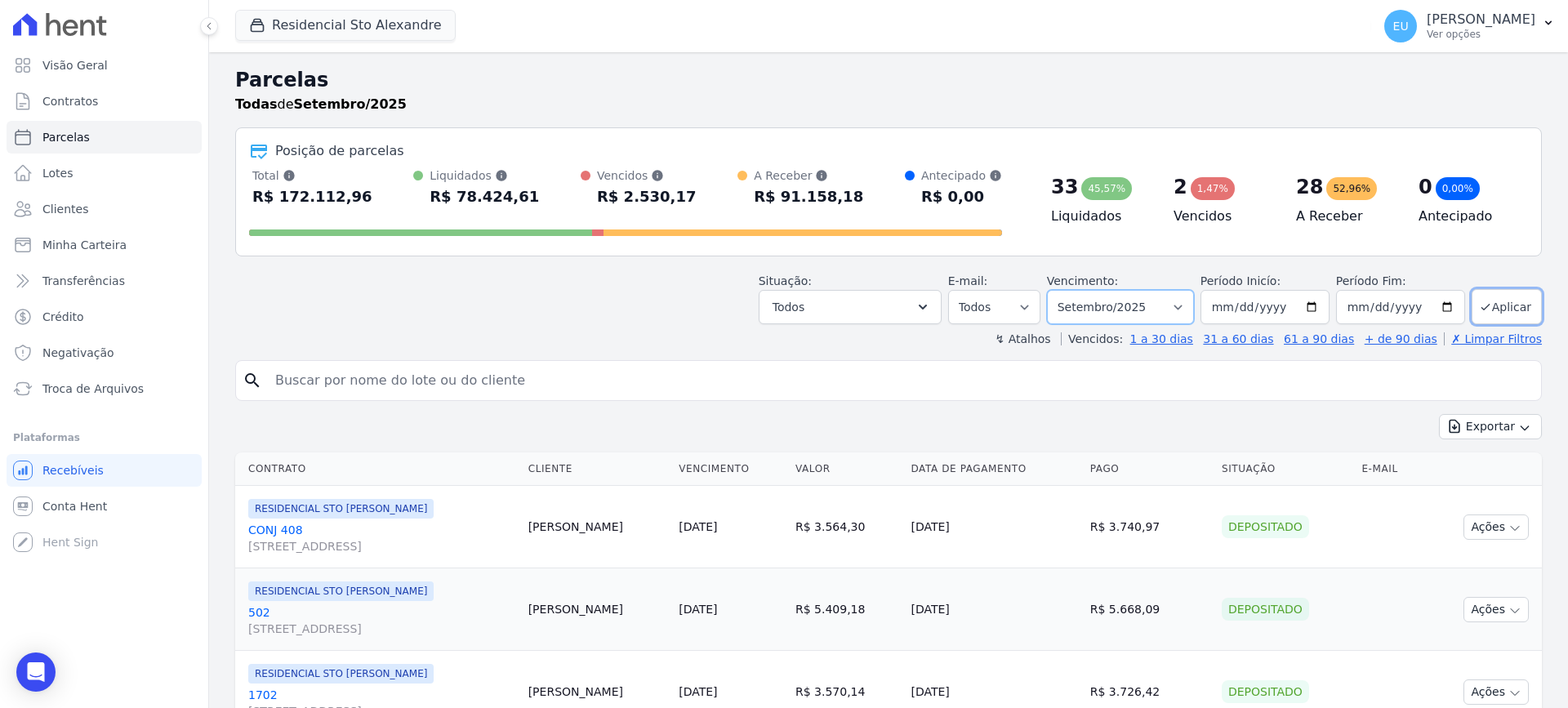
select select "date_range_filter"
click at [1057, 290] on select "Filtrar por período ──────── Todos os meses Março/2020 Abril/2020 Maio/2020 Jun…" at bounding box center [1120, 307] width 147 height 34
click at [1498, 304] on button "Aplicar" at bounding box center [1506, 307] width 70 height 35
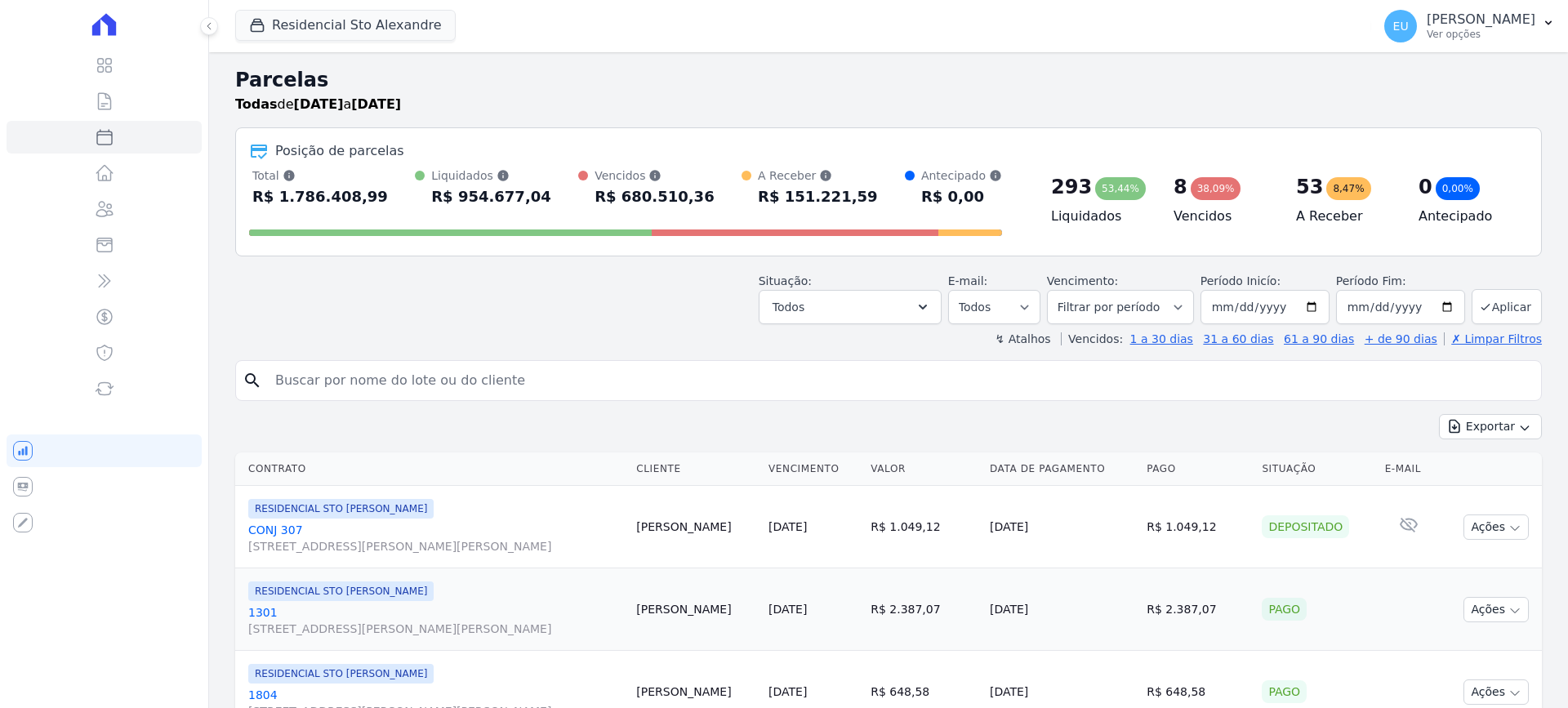
select select
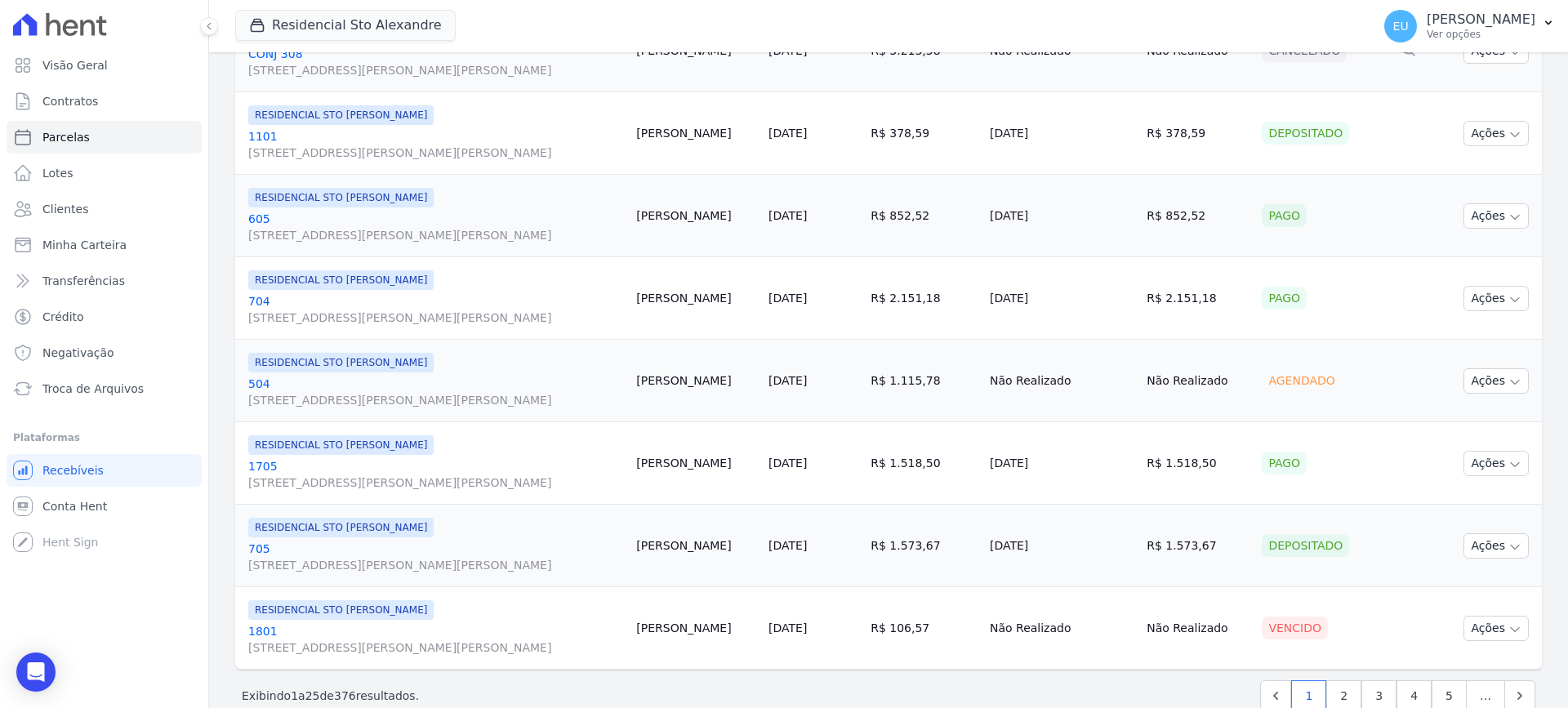
scroll to position [1911, 0]
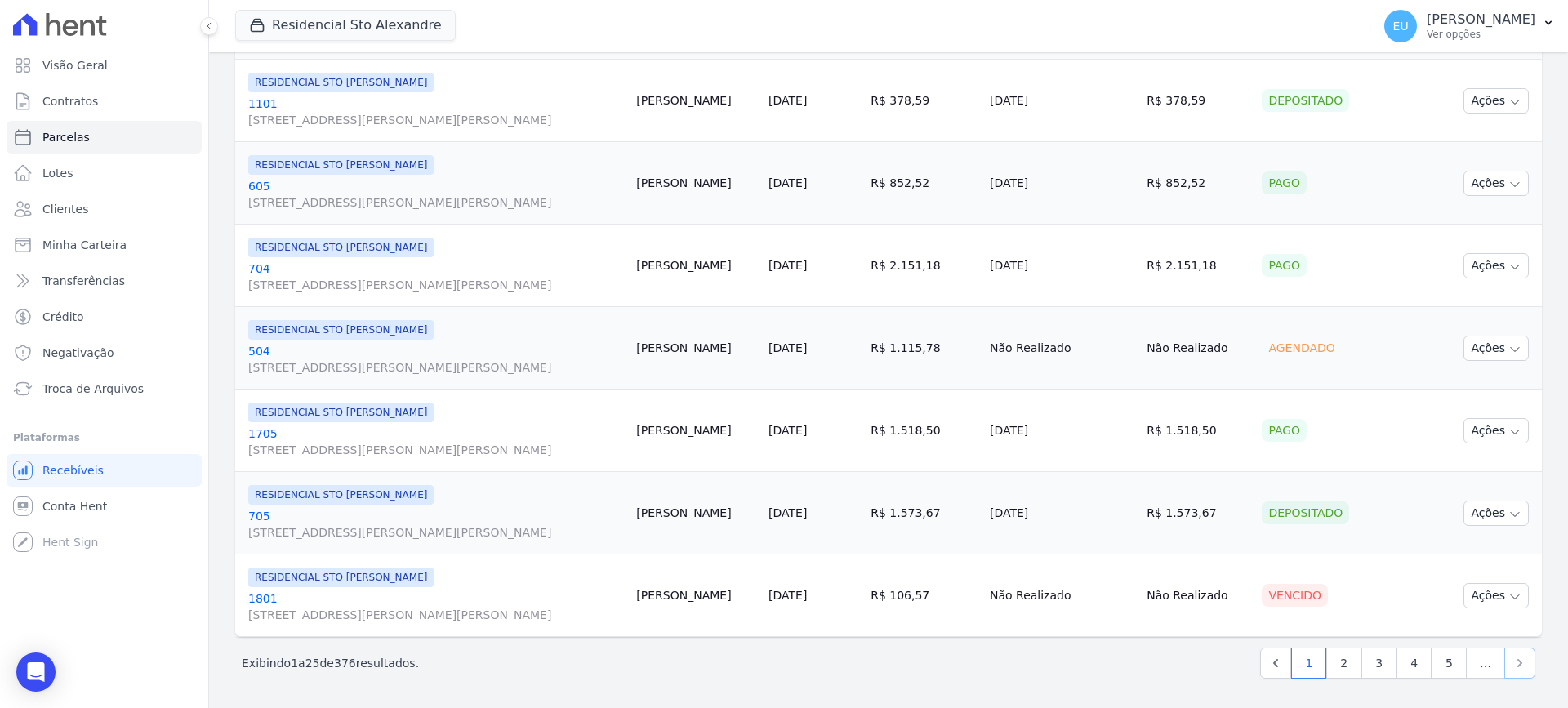
click at [1517, 664] on icon "Next" at bounding box center [1519, 663] width 5 height 8
select select
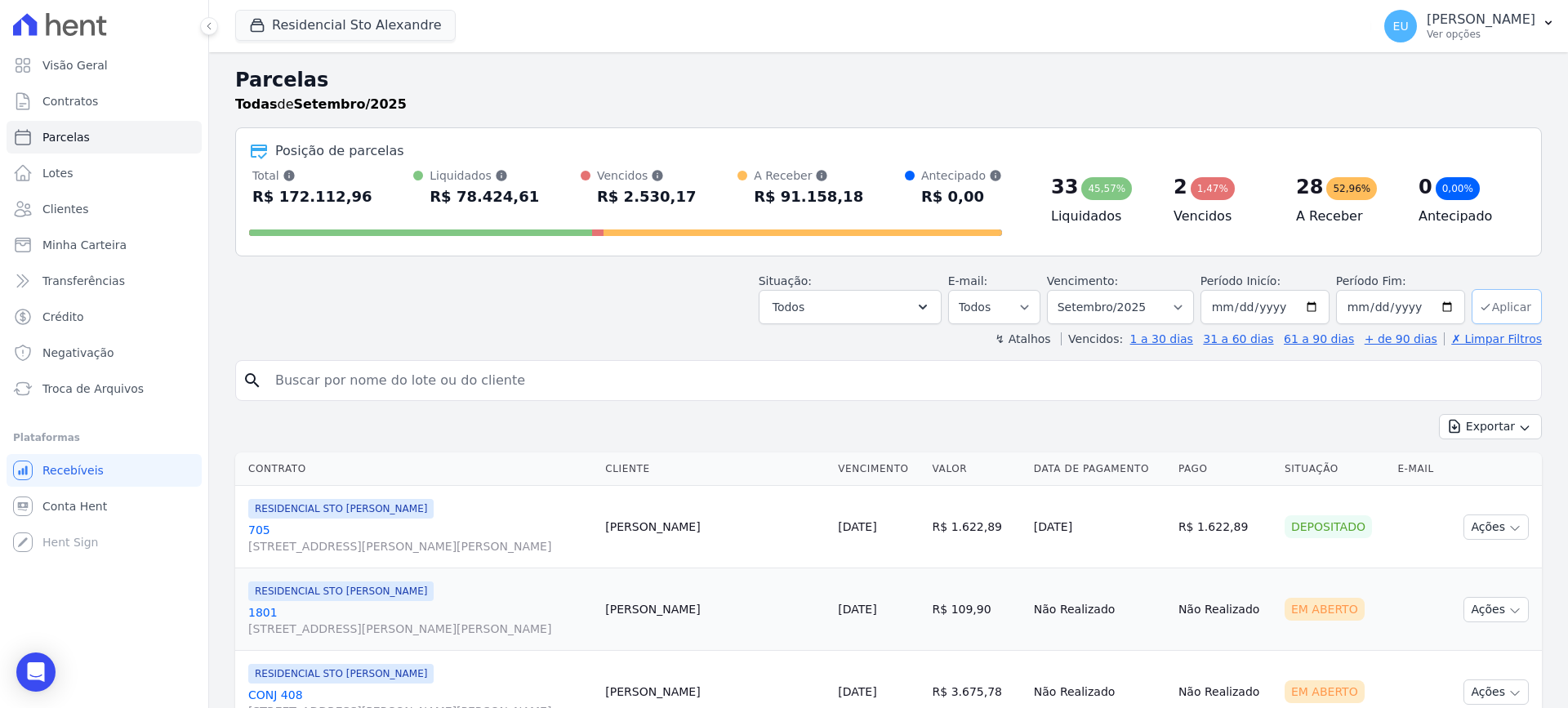
click at [1489, 304] on button "Aplicar" at bounding box center [1506, 307] width 70 height 35
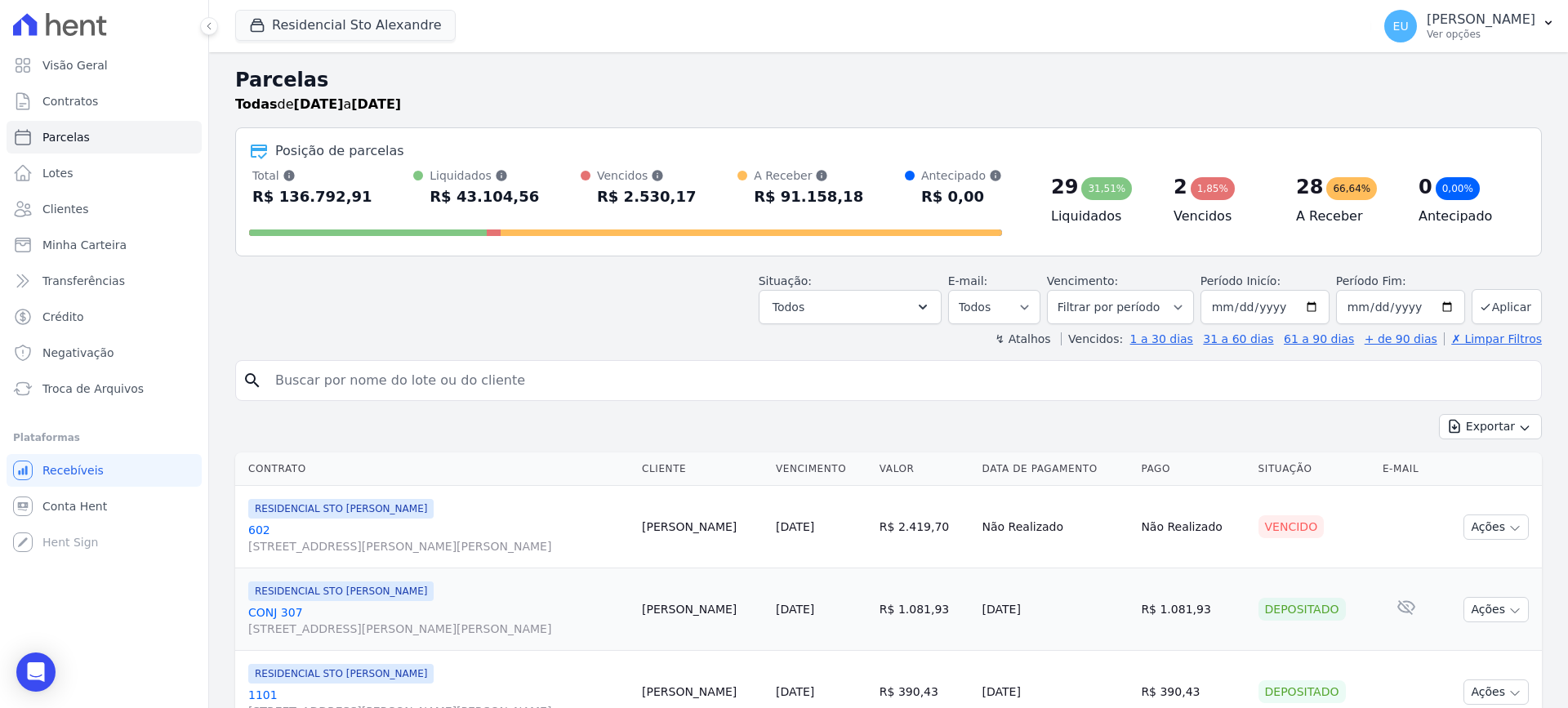
select select
click at [1032, 305] on select "Todos Lido Não-lido" at bounding box center [994, 307] width 93 height 34
click at [916, 309] on button "Todos" at bounding box center [850, 307] width 183 height 34
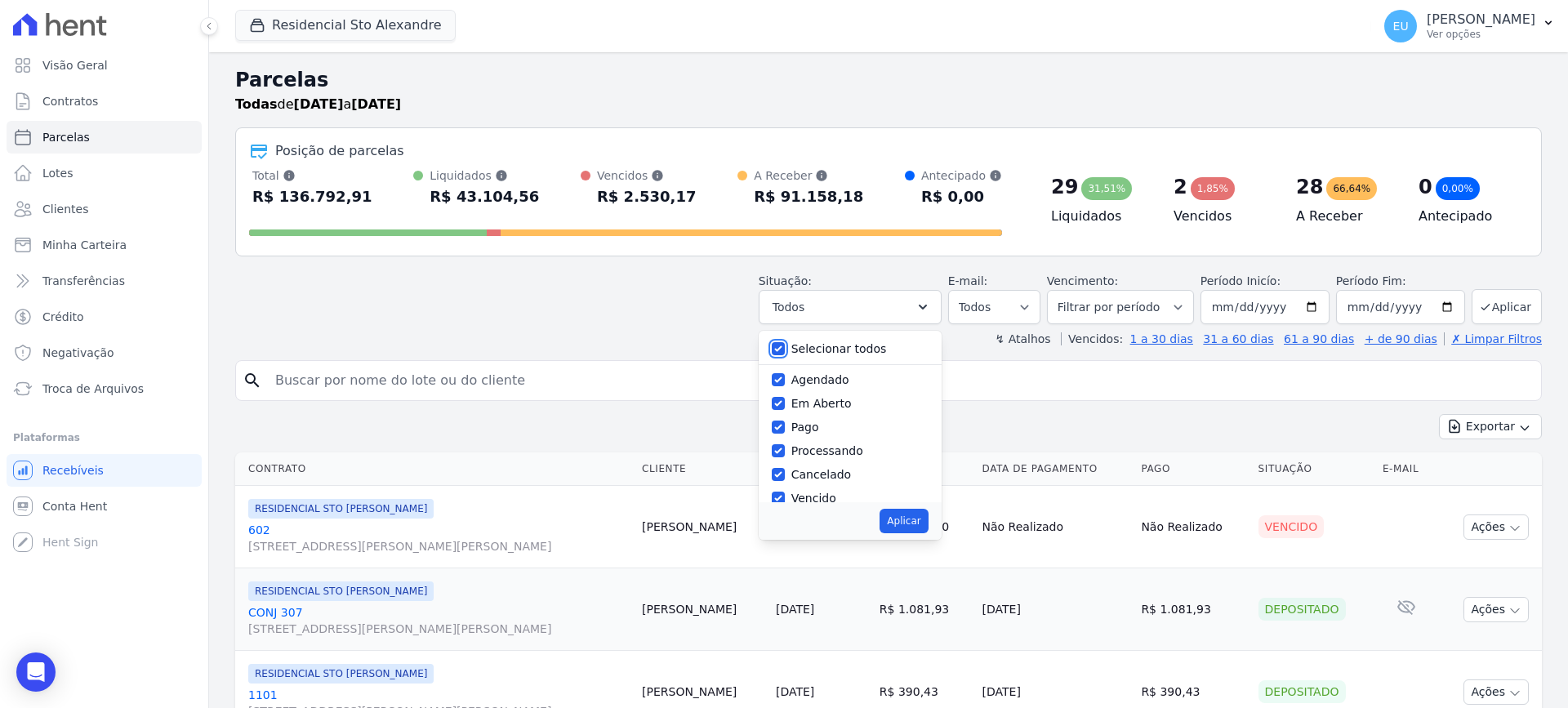
click at [784, 347] on input "Selecionar todos" at bounding box center [778, 349] width 13 height 13
checkbox input "false"
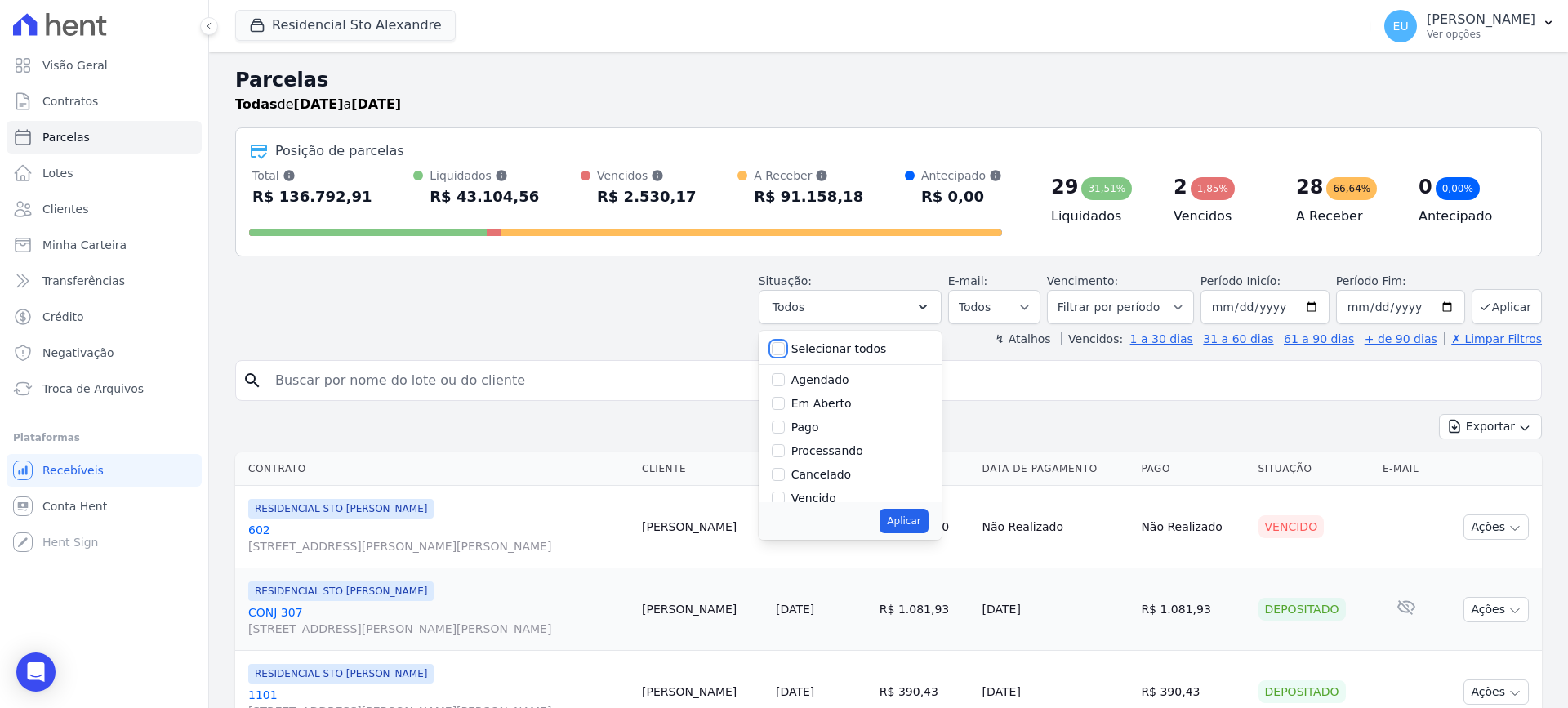
checkbox input "false"
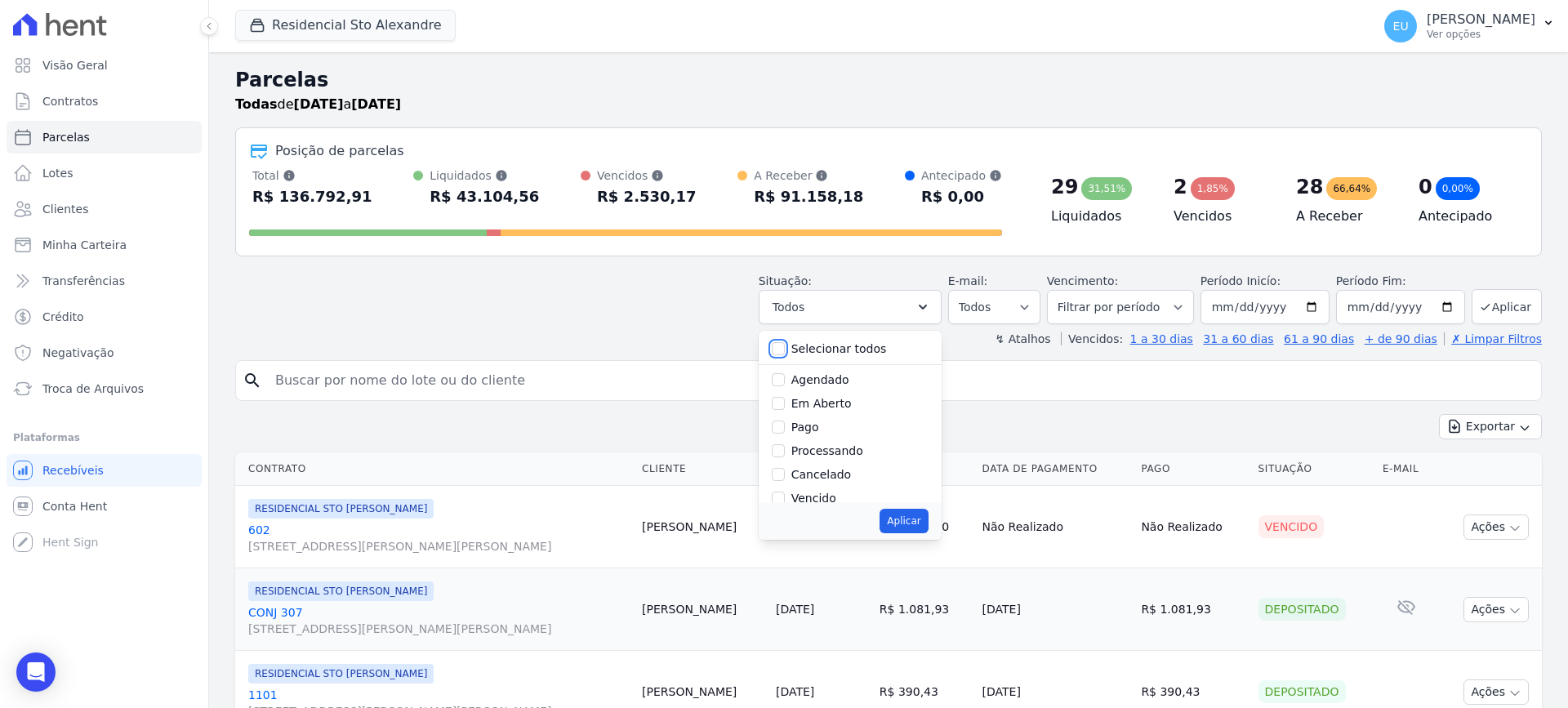
checkbox input "false"
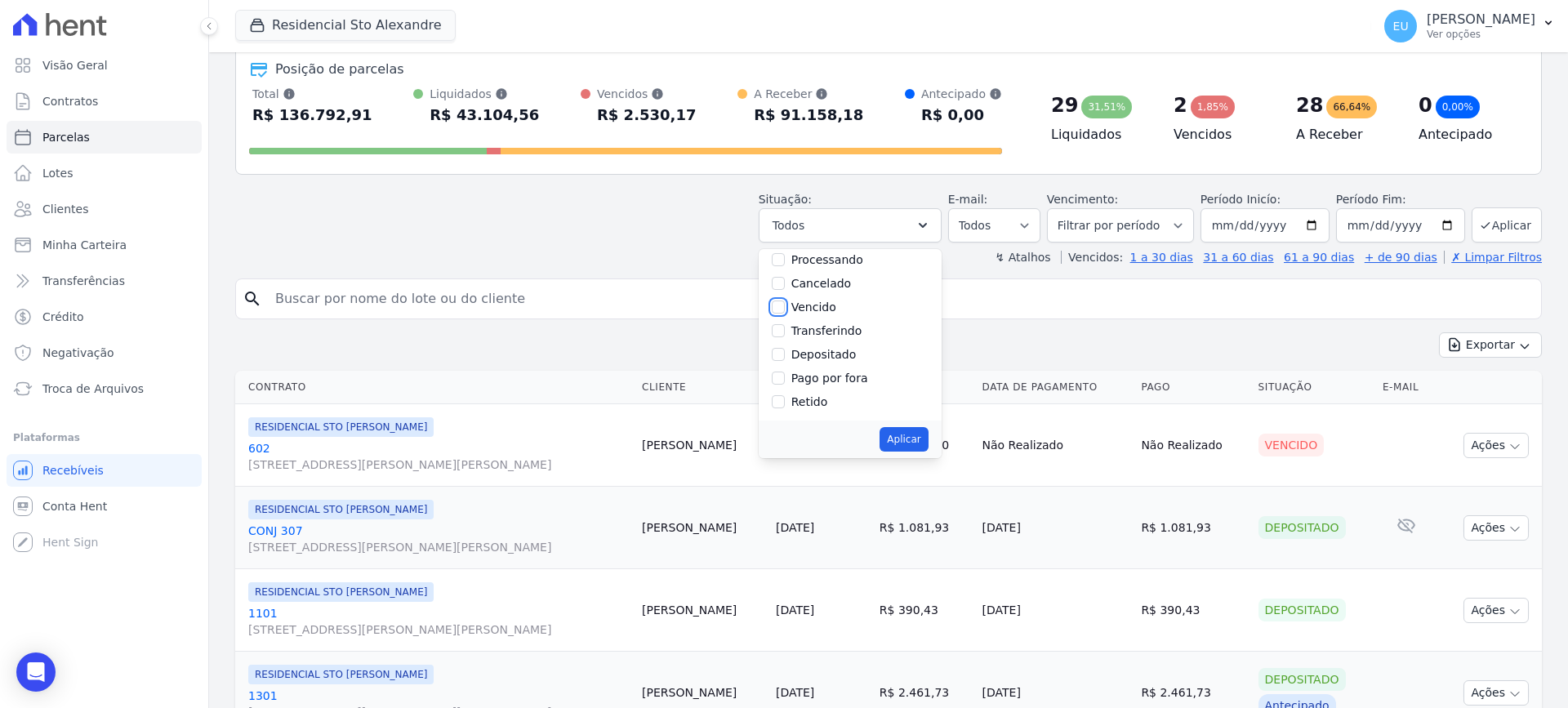
click at [784, 304] on input "Vencido" at bounding box center [778, 308] width 13 height 13
checkbox input "true"
click at [919, 439] on button "Aplicar" at bounding box center [903, 440] width 48 height 25
select select "overdue"
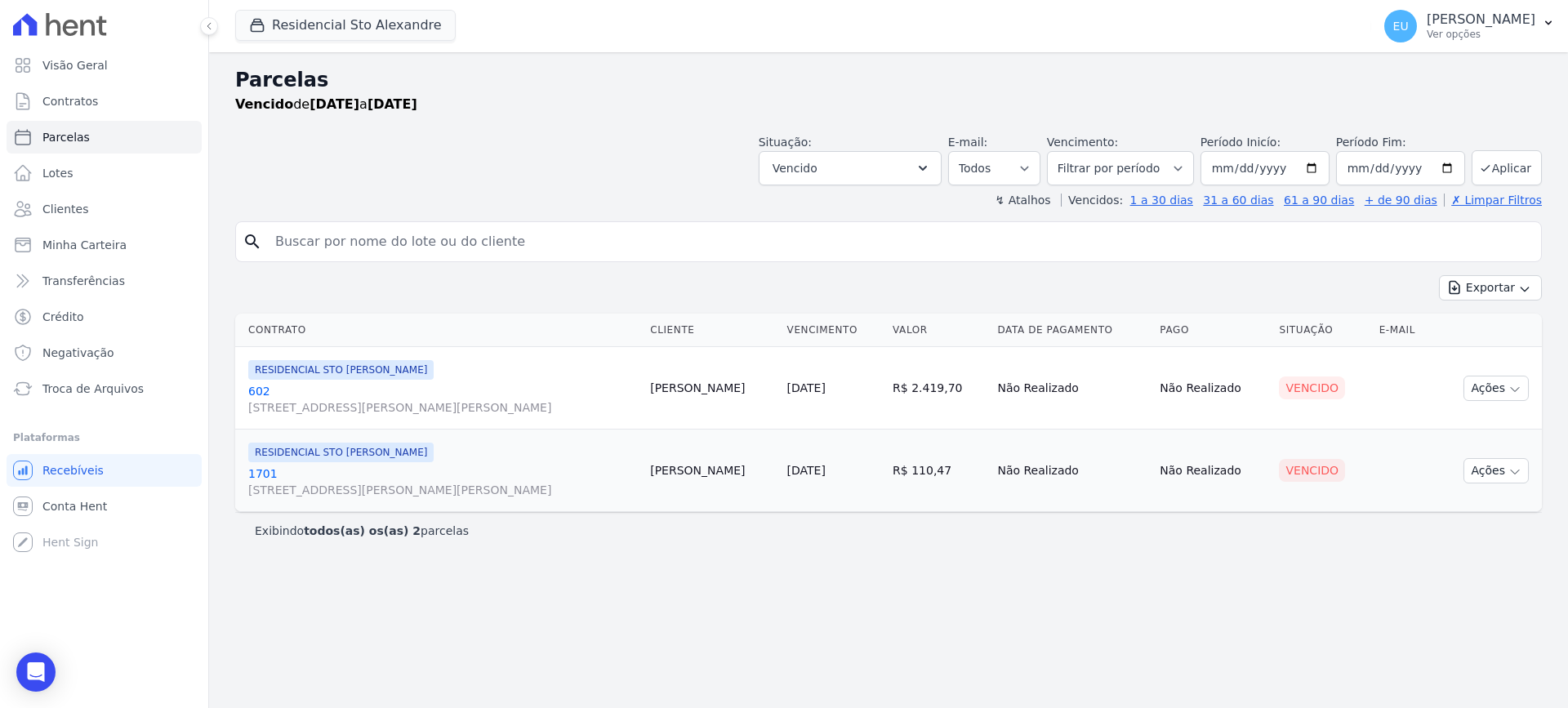
select select
click at [1313, 168] on input "2025-09-01" at bounding box center [1265, 168] width 129 height 34
type input "[DATE]"
click at [1495, 168] on button "Aplicar" at bounding box center [1506, 168] width 70 height 35
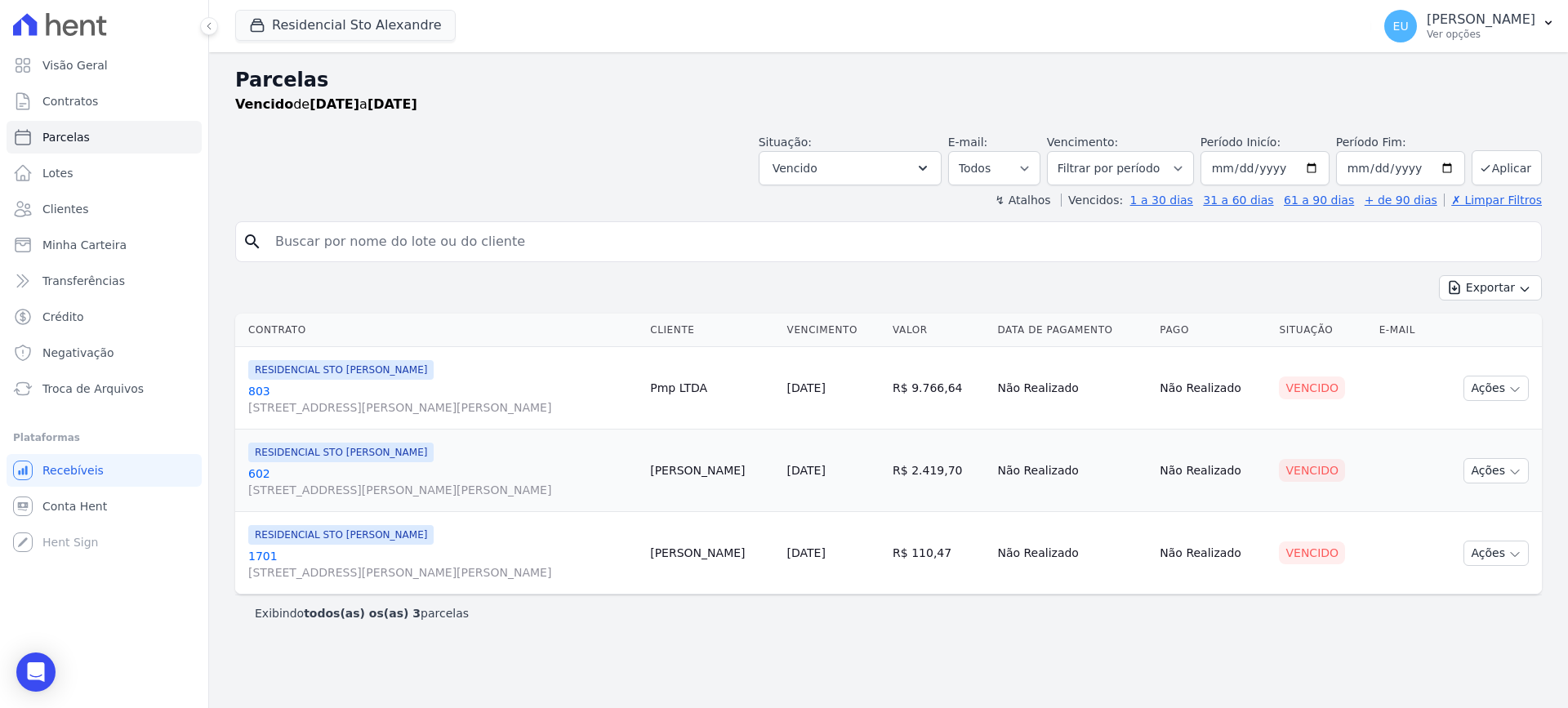
select select
click at [1493, 25] on p "[PERSON_NAME]" at bounding box center [1480, 20] width 108 height 17
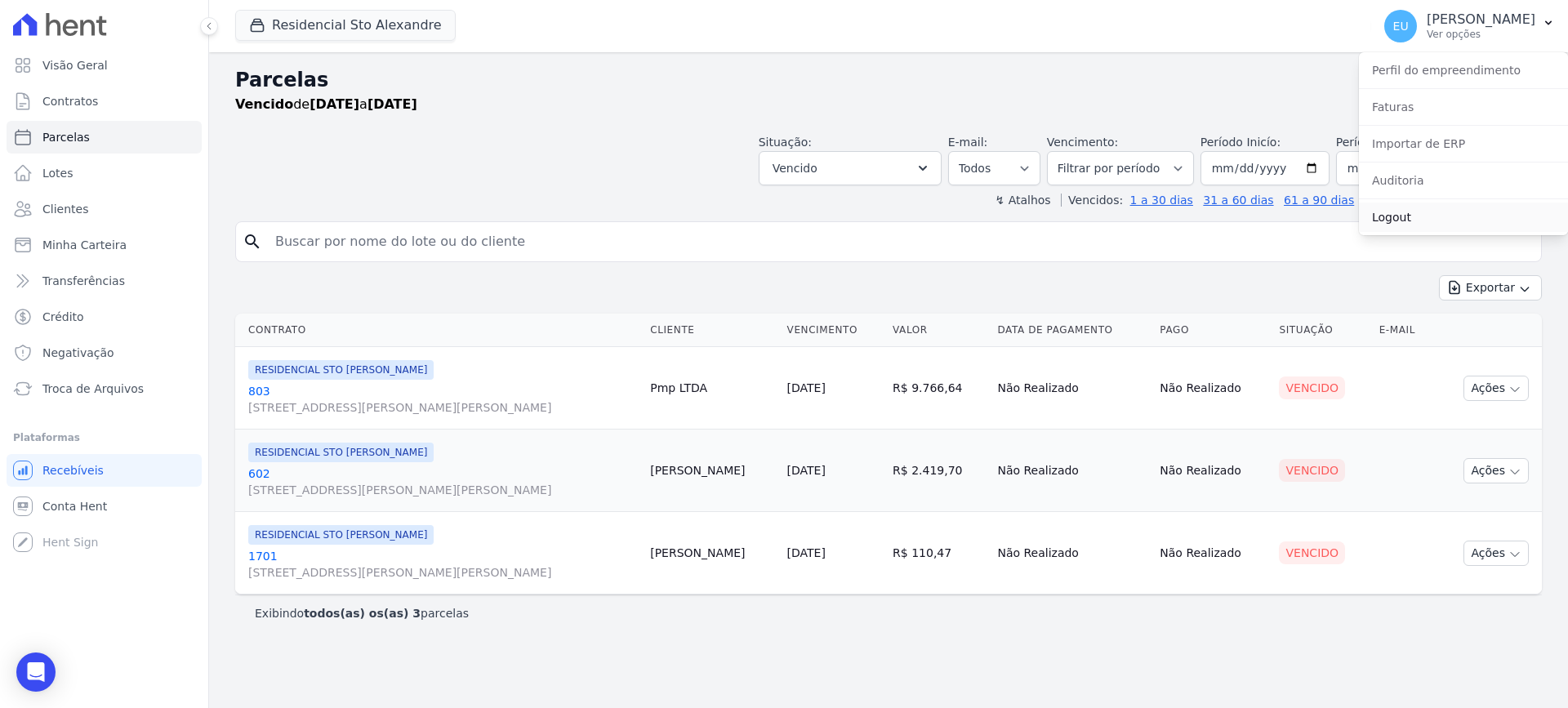
click at [1408, 213] on link "Logout" at bounding box center [1463, 218] width 209 height 30
